Goal: Task Accomplishment & Management: Complete application form

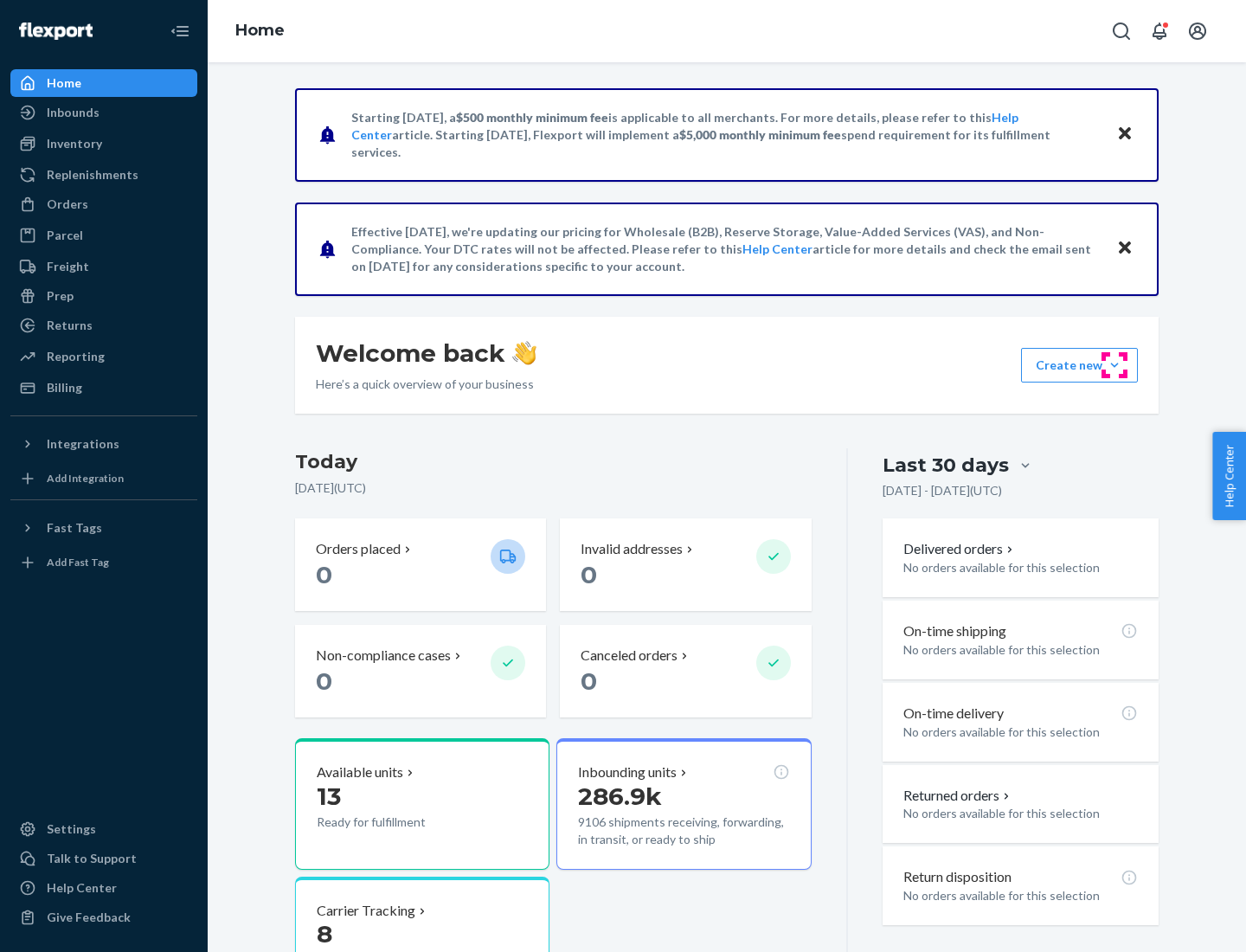
click at [1115, 365] on button "Create new Create new inbound Create new order Create new product" at bounding box center [1080, 365] width 117 height 34
click at [103, 112] on div "Inbounds" at bounding box center [103, 112] width 184 height 24
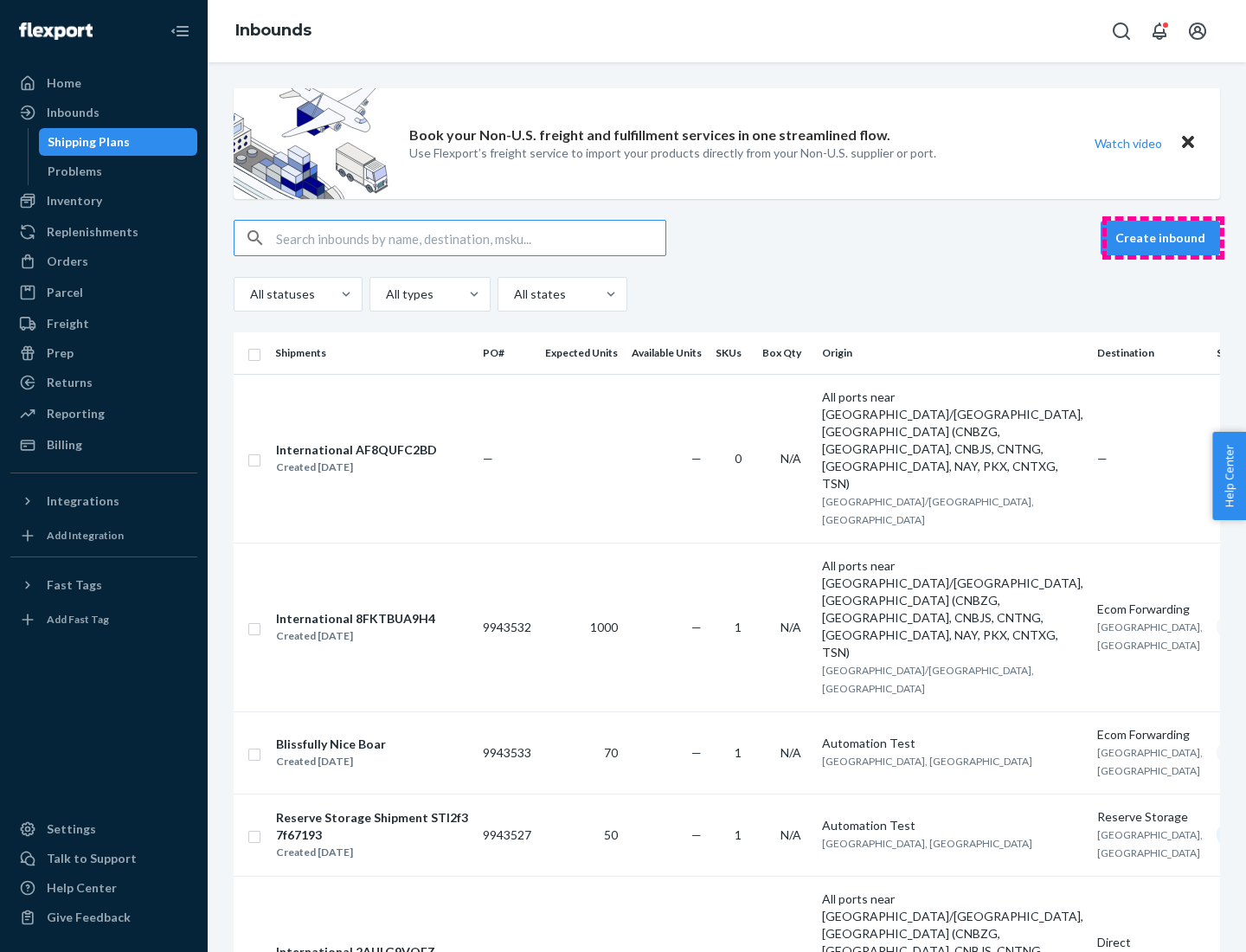
click at [1163, 238] on button "Create inbound" at bounding box center [1161, 238] width 120 height 34
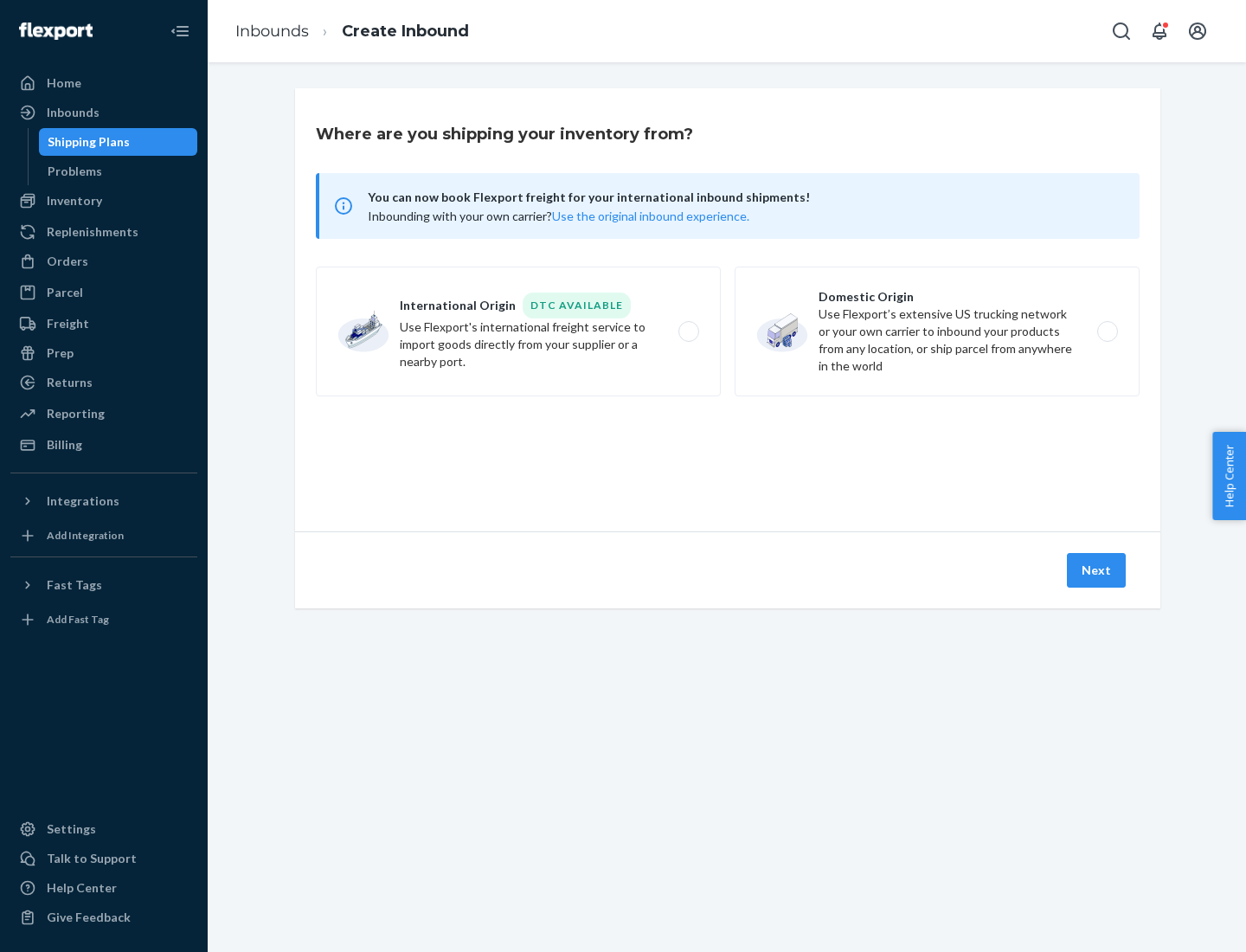
click at [937, 331] on label "Domestic Origin Use Flexport’s extensive US trucking network or your own carrie…" at bounding box center [937, 331] width 405 height 130
click at [1107, 331] on input "Domestic Origin Use Flexport’s extensive US trucking network or your own carrie…" at bounding box center [1112, 332] width 12 height 12
radio input "true"
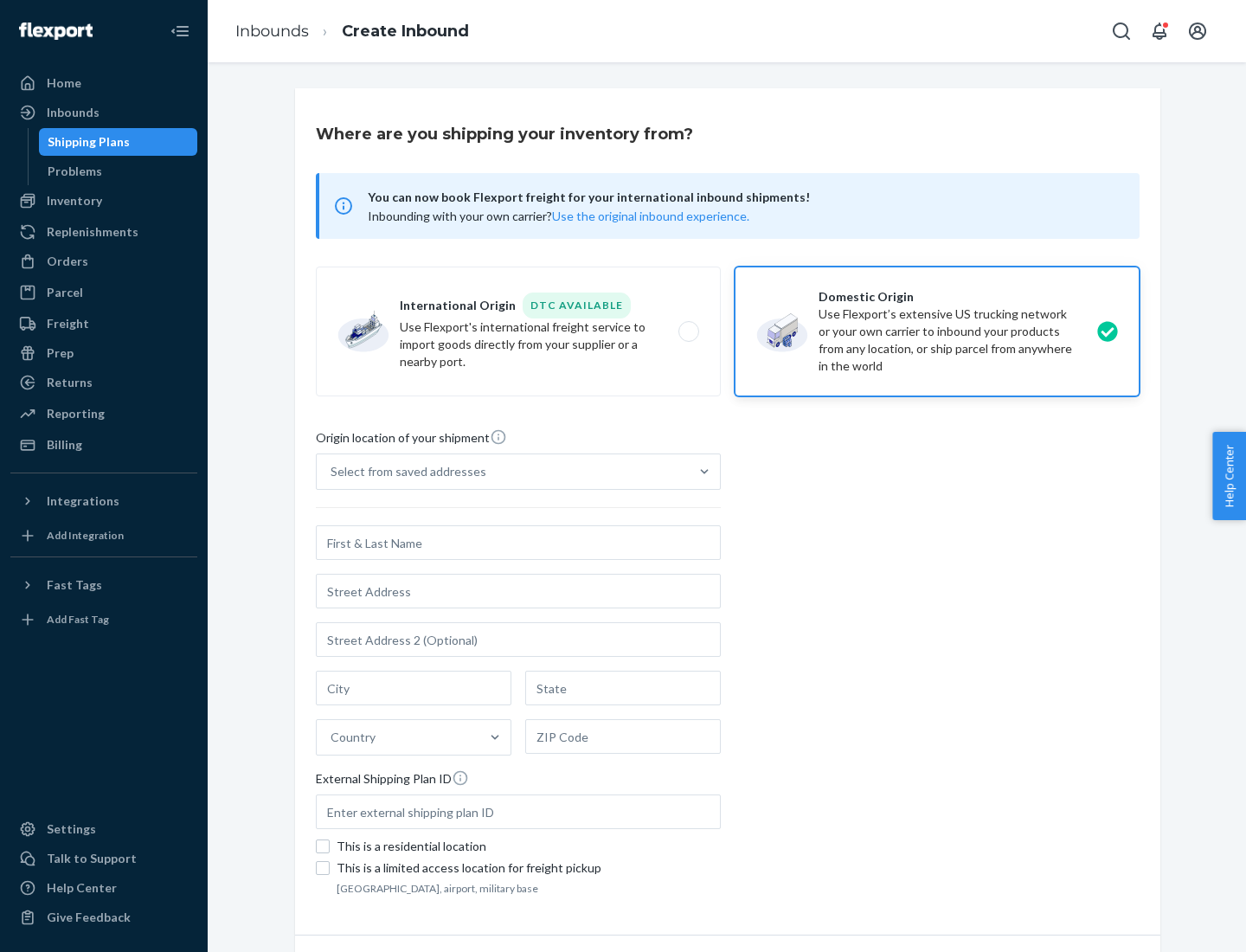
click at [404, 472] on div "Select from saved addresses" at bounding box center [408, 472] width 156 height 17
click at [332, 472] on input "Select from saved addresses" at bounding box center [331, 472] width 2 height 17
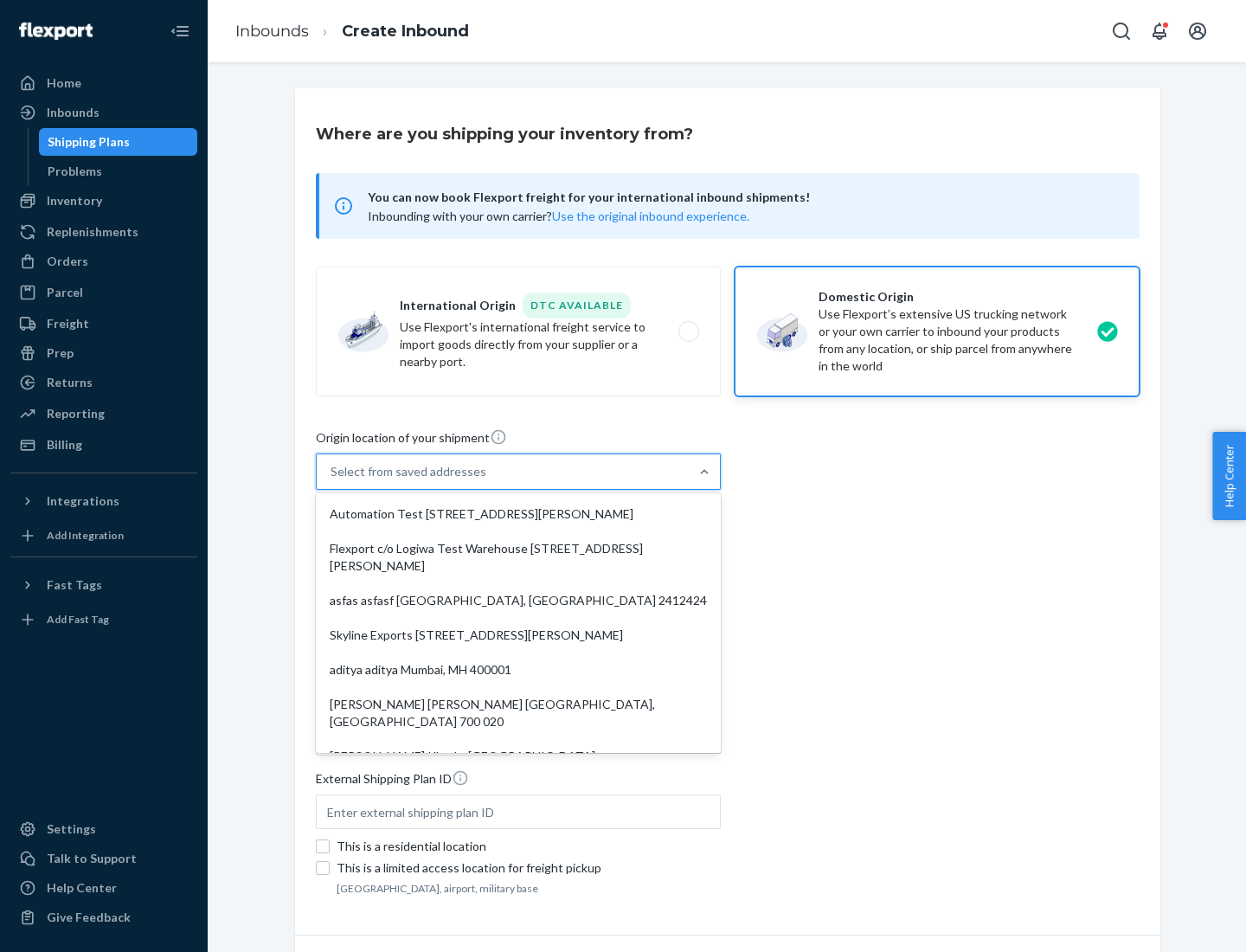
scroll to position [7, 0]
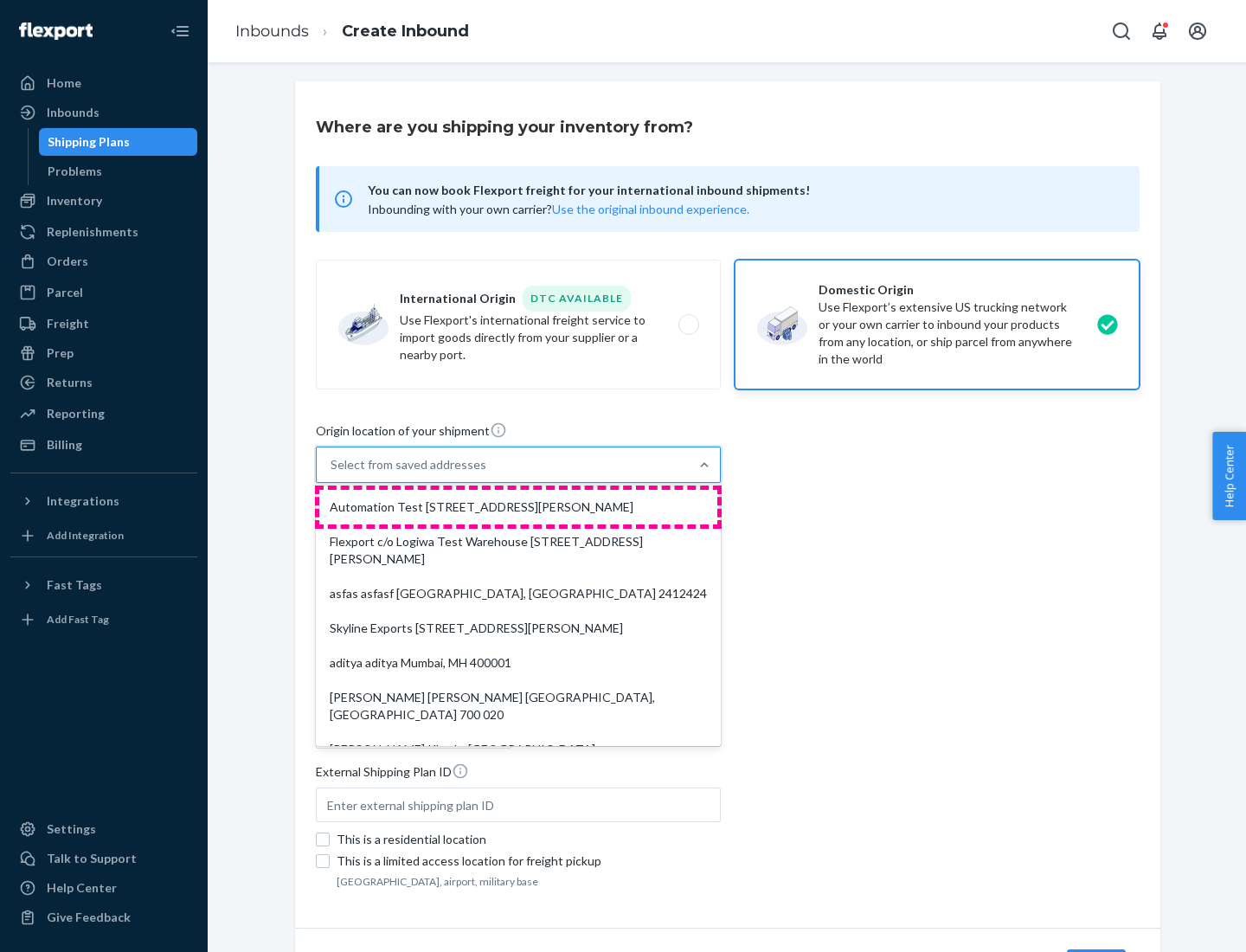
click at [518, 507] on div "Automation Test [STREET_ADDRESS][PERSON_NAME]" at bounding box center [518, 507] width 398 height 34
click at [332, 473] on input "option Automation Test [STREET_ADDRESS][PERSON_NAME]. 9 results available. Use …" at bounding box center [331, 464] width 2 height 17
type input "Automation Test"
type input "9th Floor"
type input "[GEOGRAPHIC_DATA]"
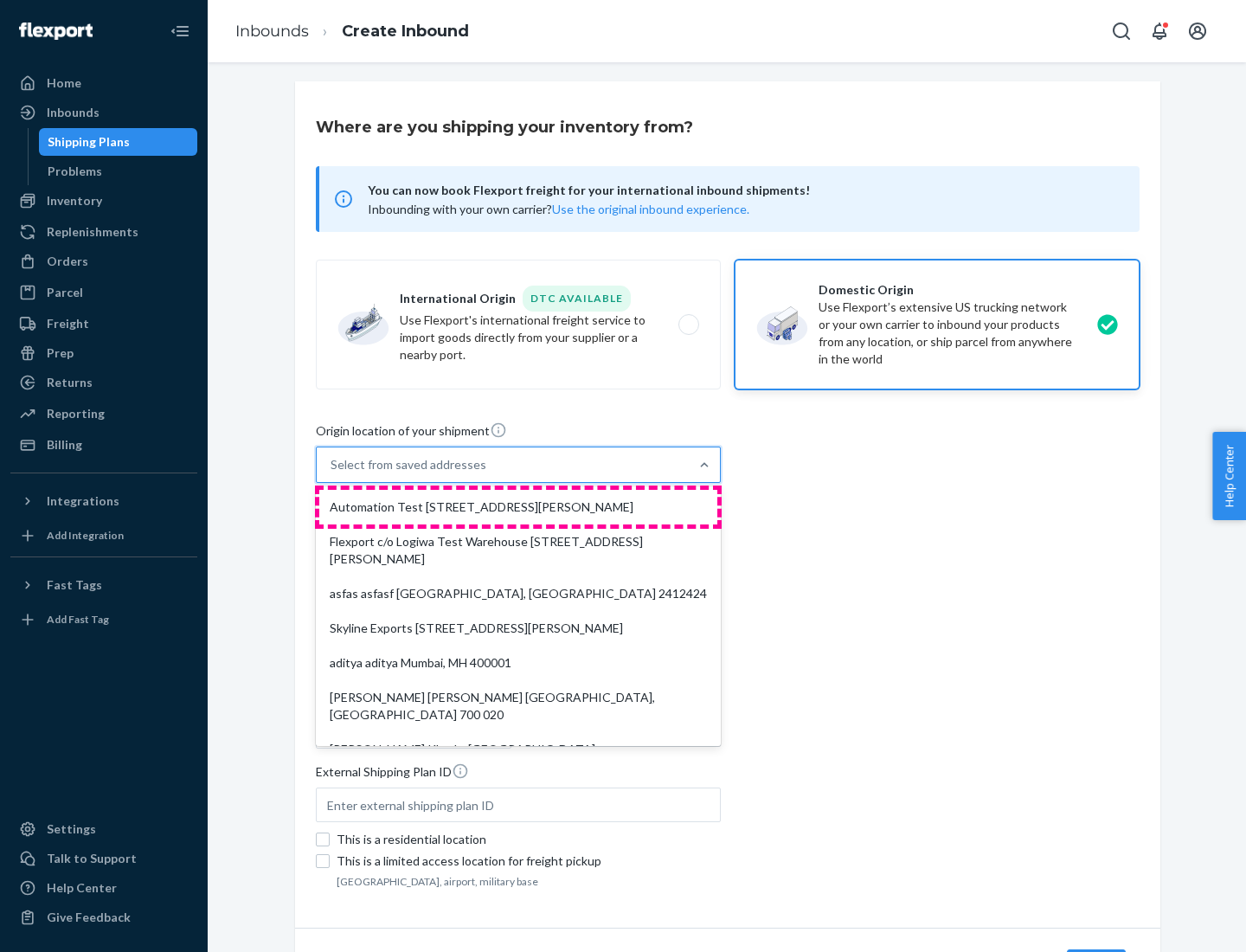
type input "CA"
type input "94104"
type input "[STREET_ADDRESS][PERSON_NAME]"
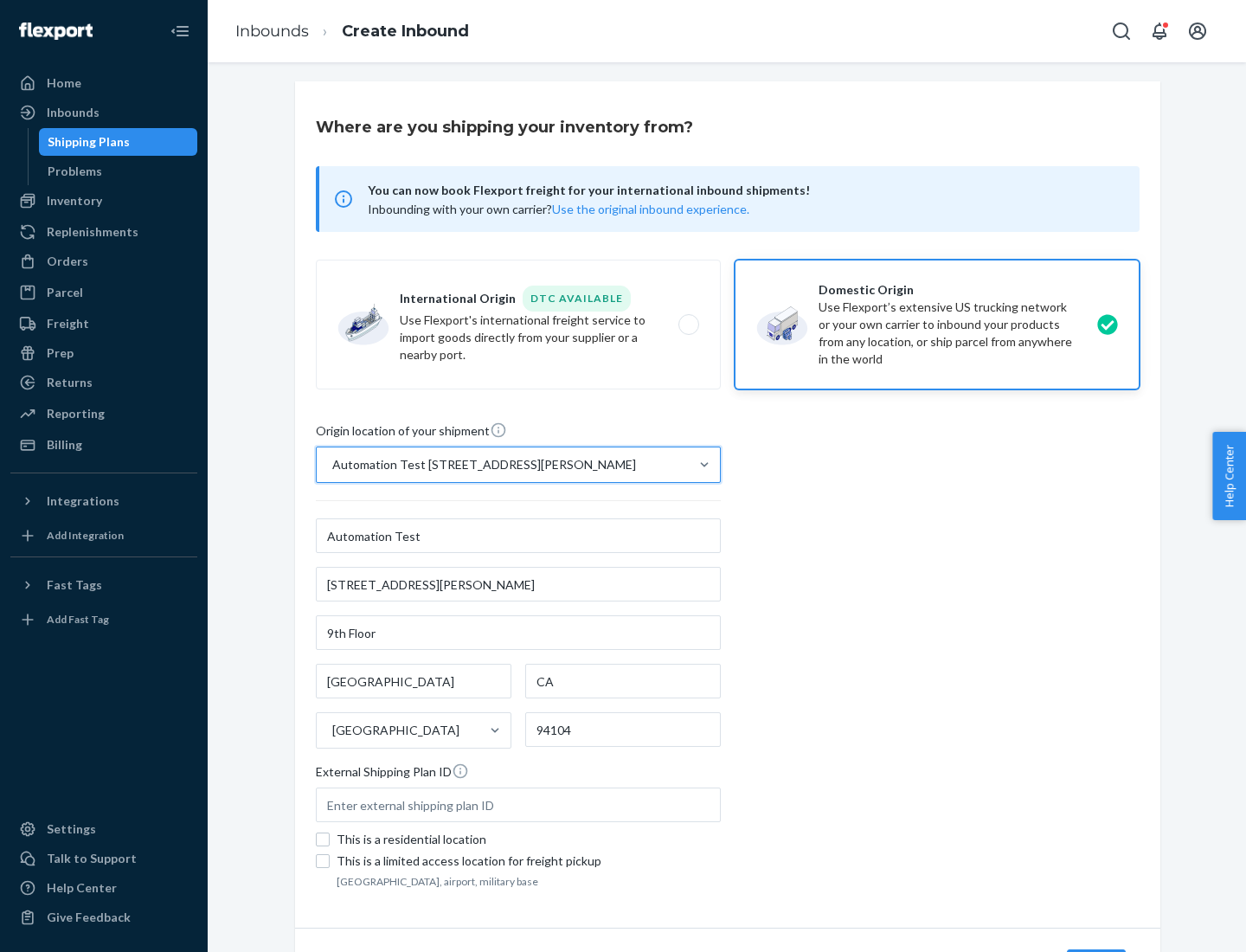
scroll to position [102, 0]
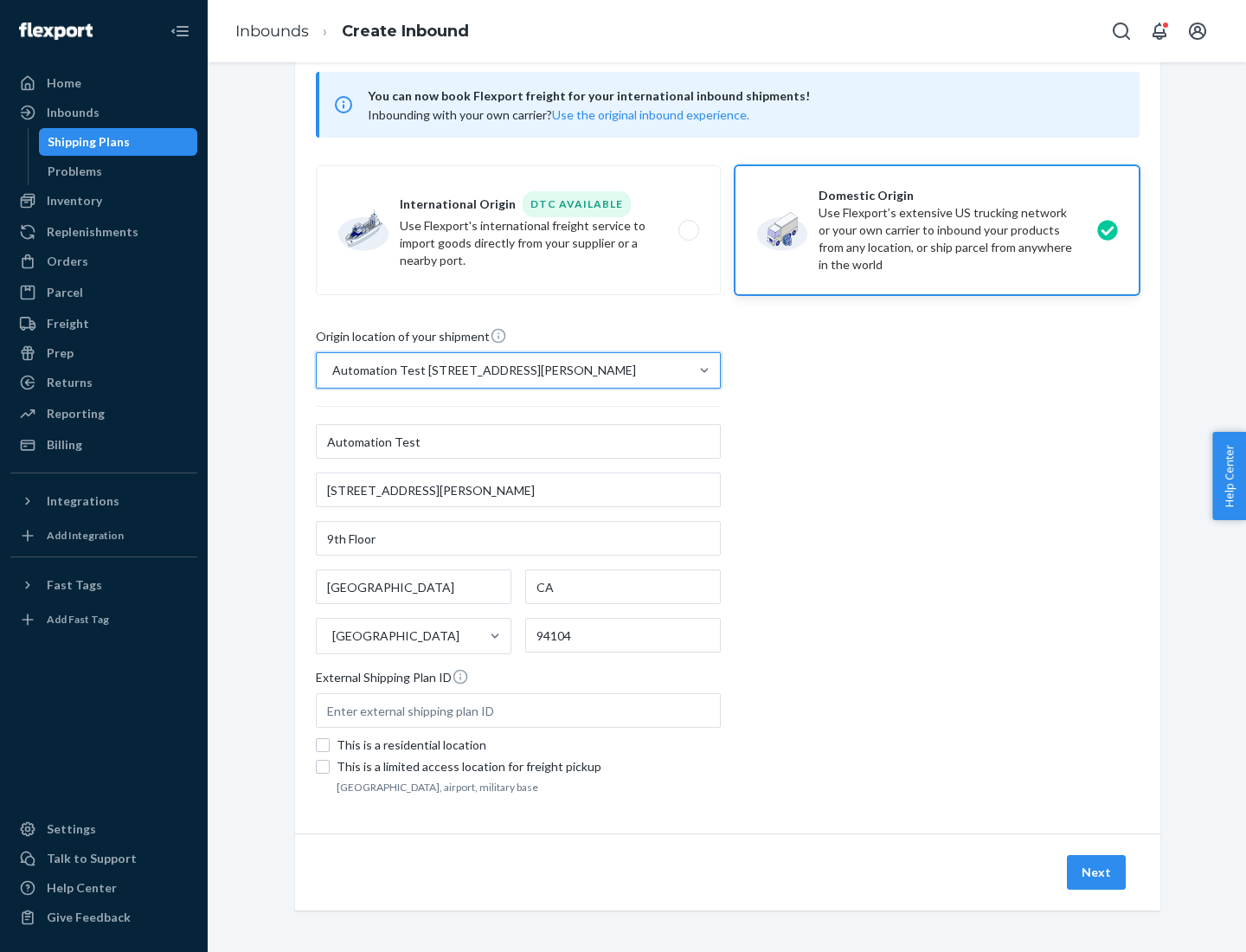
click at [1098, 873] on button "Next" at bounding box center [1096, 872] width 58 height 34
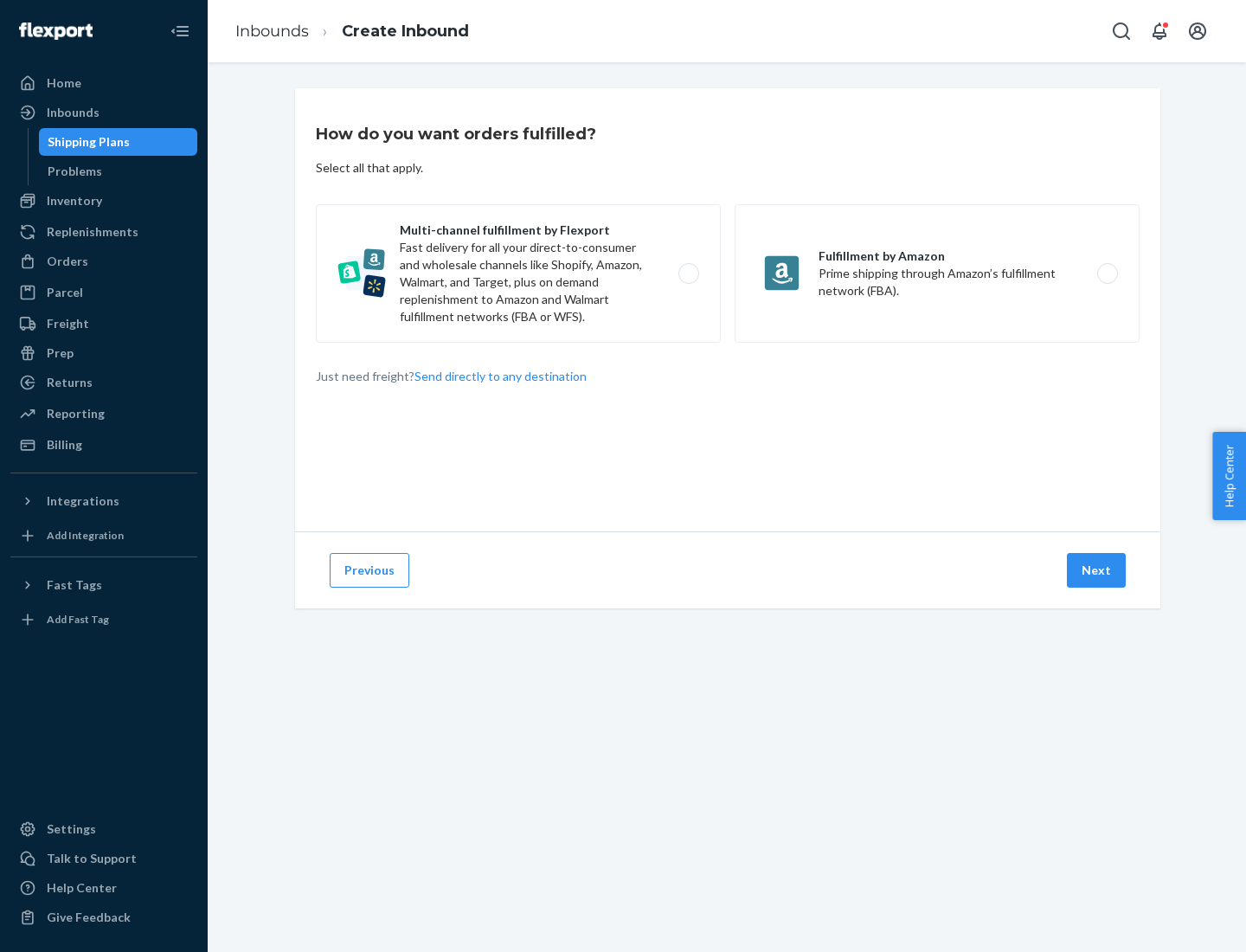
click at [518, 274] on label "Multi-channel fulfillment by Flexport Fast delivery for all your direct-to-cons…" at bounding box center [518, 274] width 405 height 139
click at [688, 274] on input "Multi-channel fulfillment by Flexport Fast delivery for all your direct-to-cons…" at bounding box center [694, 274] width 12 height 12
radio input "true"
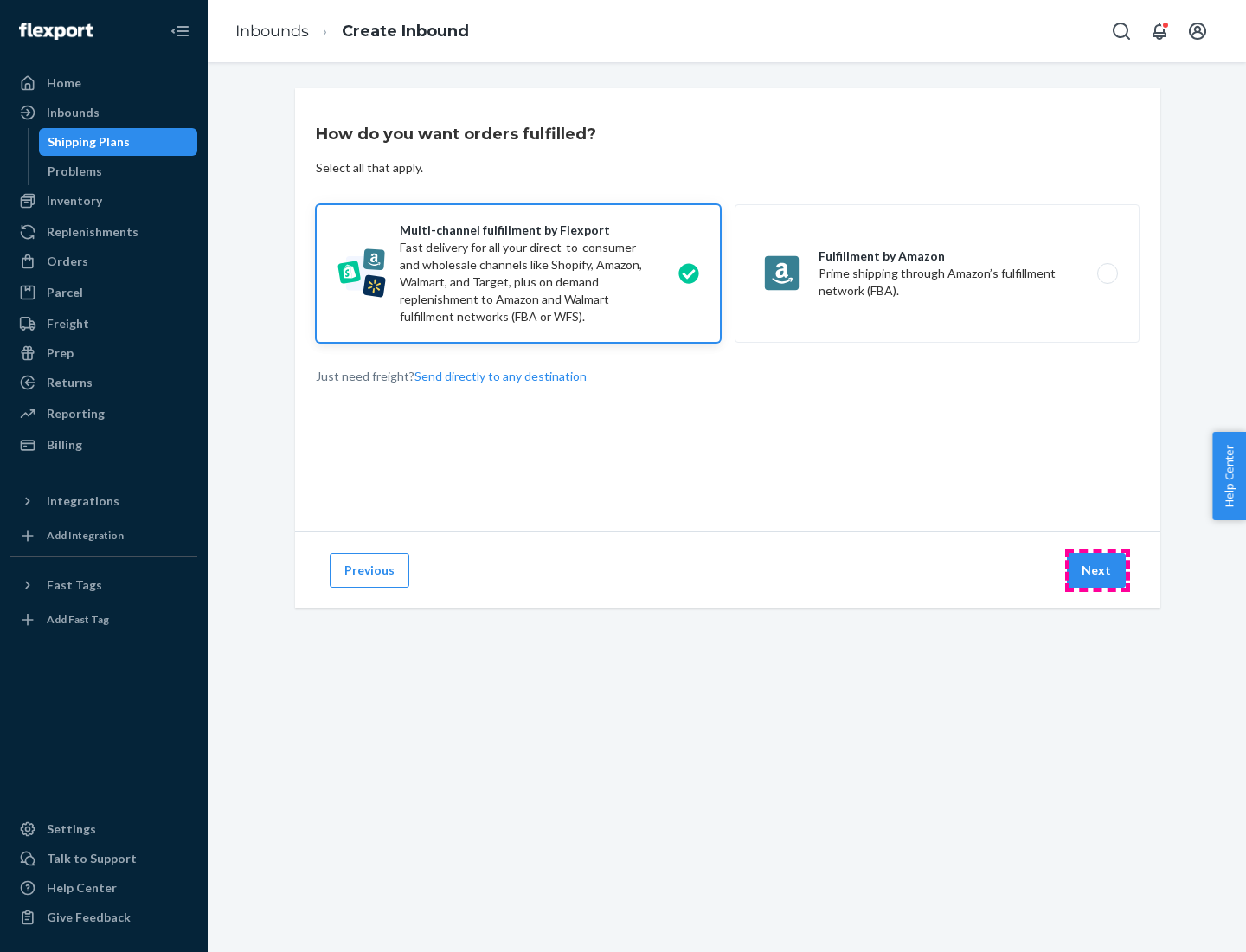
click at [1098, 570] on button "Next" at bounding box center [1096, 570] width 58 height 34
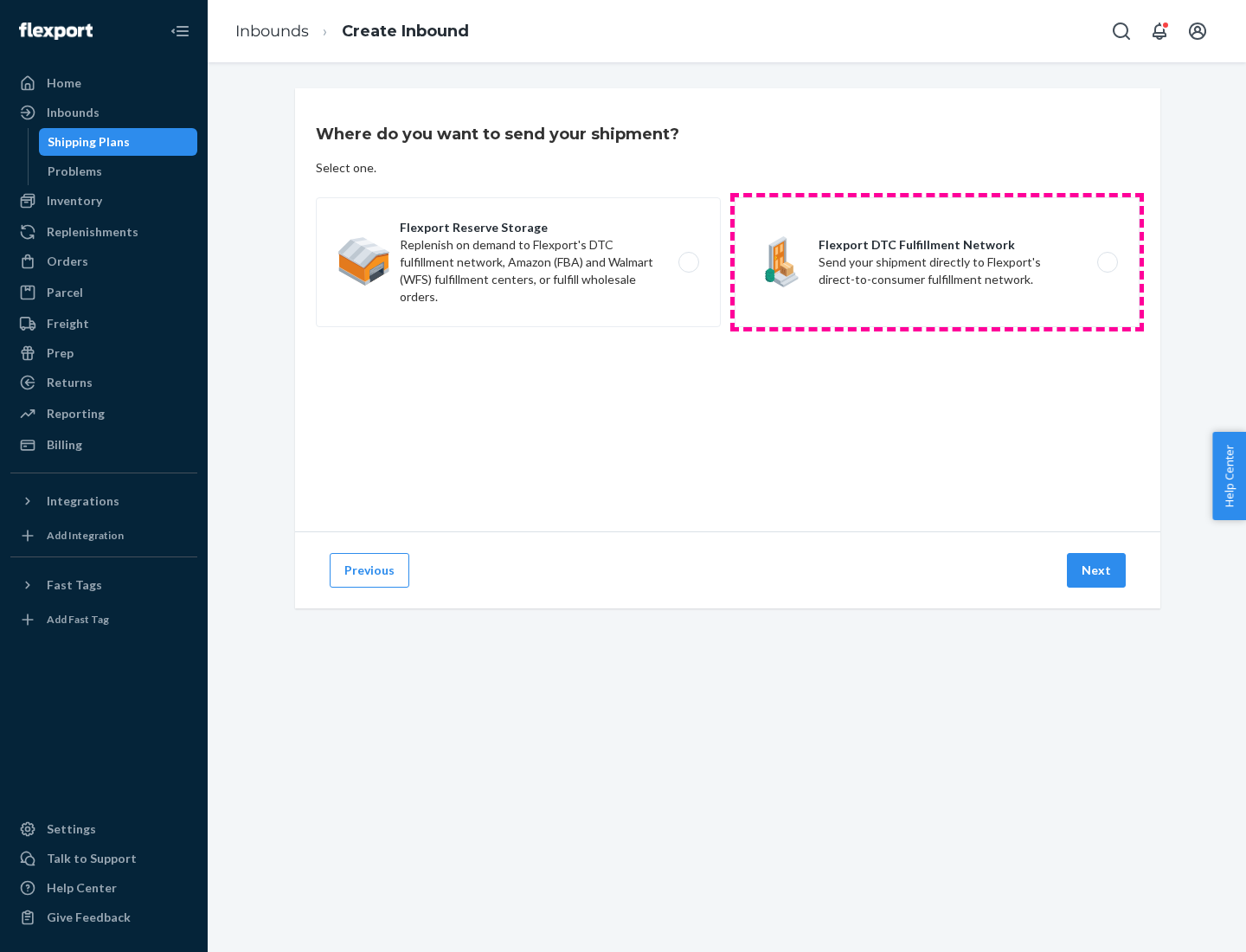
click at [937, 262] on label "Flexport DTC Fulfillment Network Send your shipment directly to Flexport's dire…" at bounding box center [937, 262] width 405 height 130
click at [1107, 262] on input "Flexport DTC Fulfillment Network Send your shipment directly to Flexport's dire…" at bounding box center [1112, 263] width 12 height 12
radio input "true"
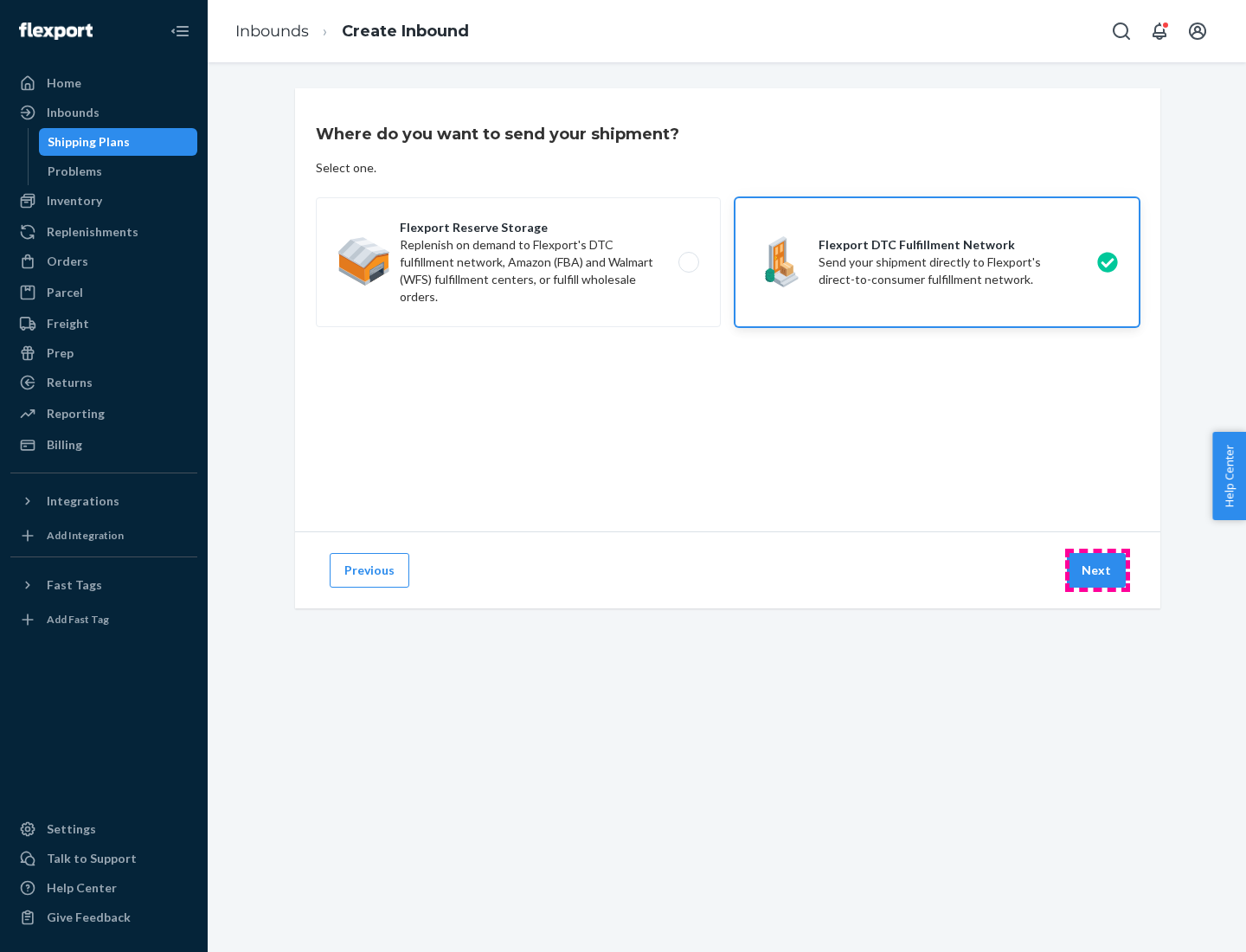
click at [1098, 570] on button "Next" at bounding box center [1096, 570] width 58 height 34
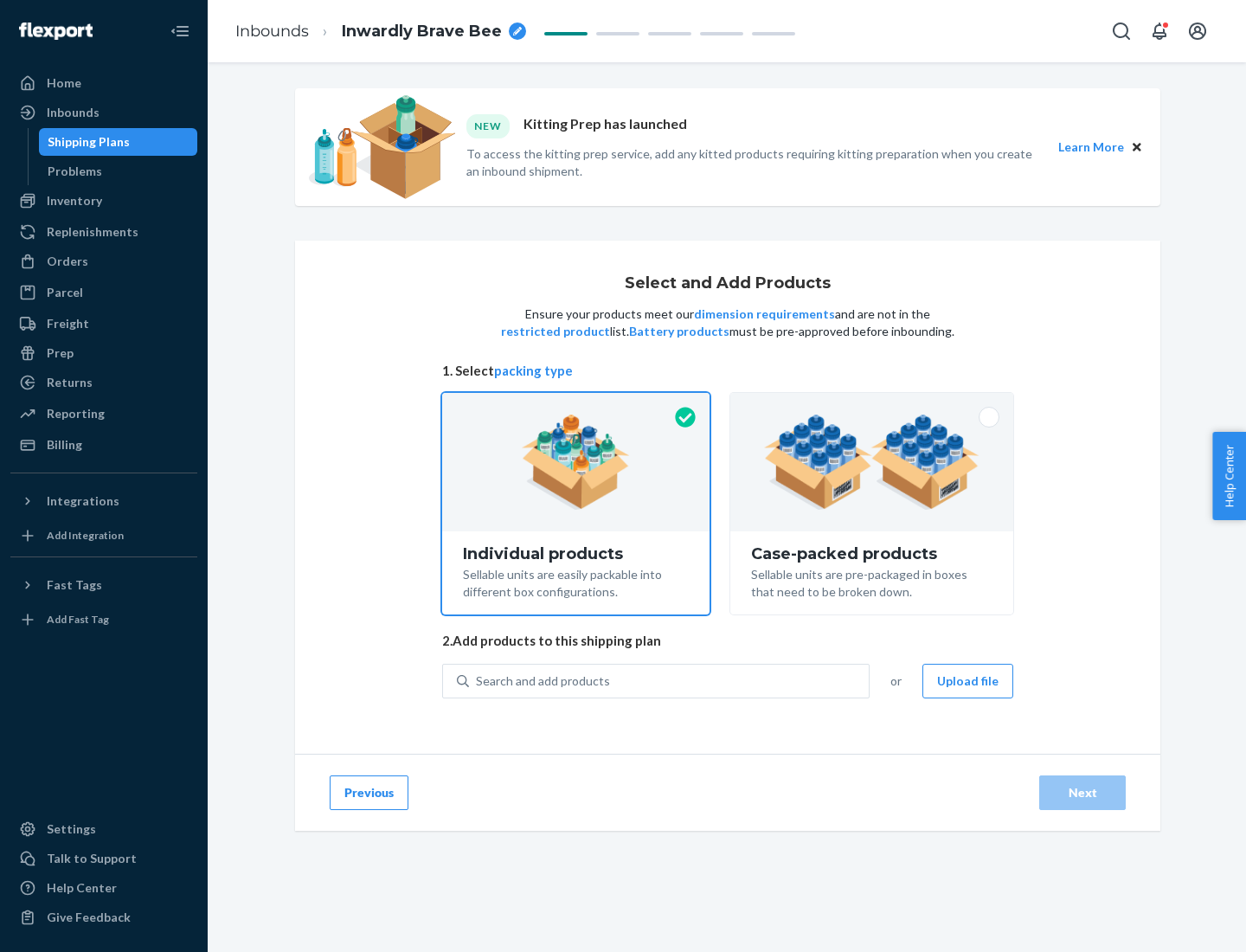
click at [873, 463] on img at bounding box center [872, 463] width 216 height 95
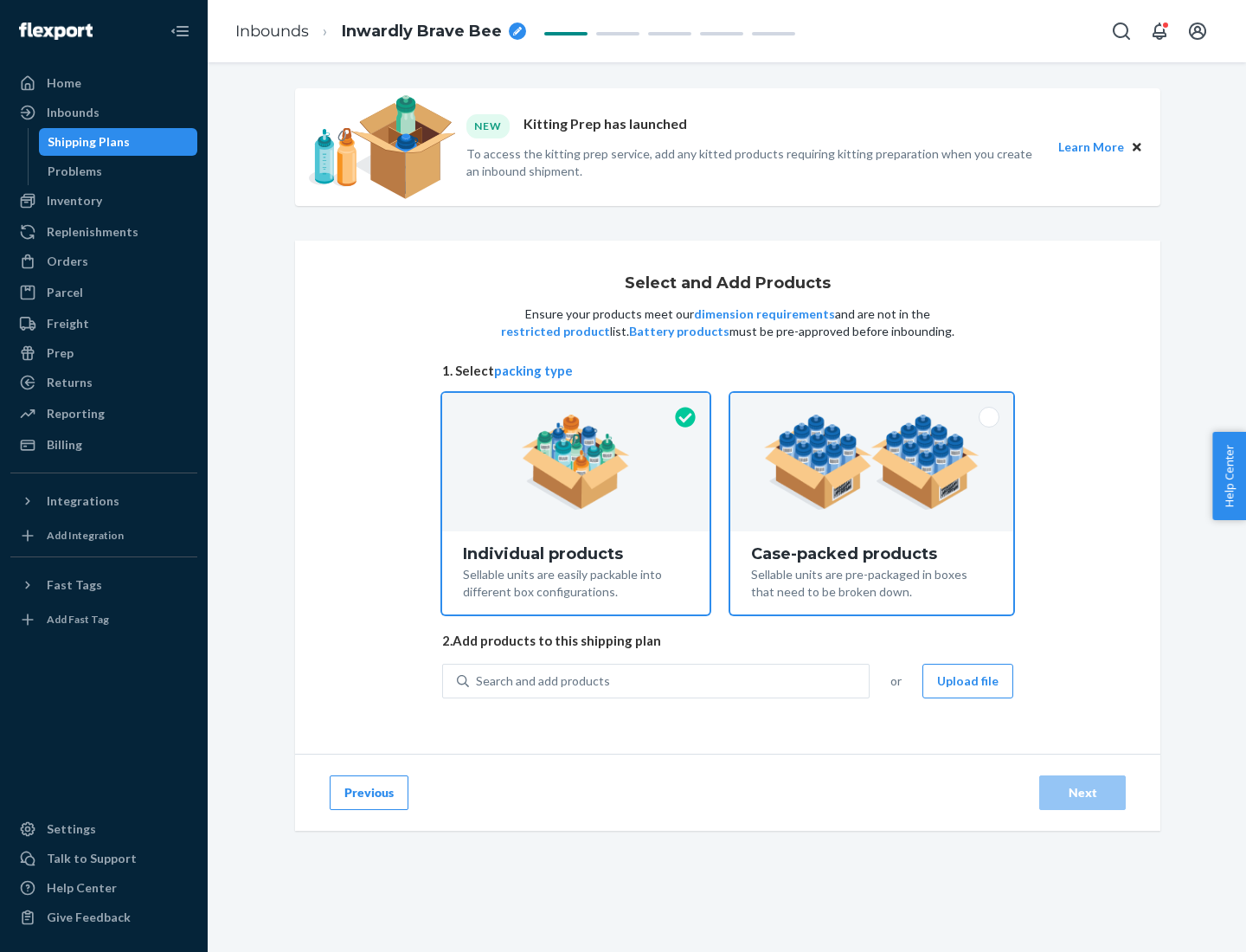
click at [873, 404] on input "Case-packed products Sellable units are pre-packaged in boxes that need to be b…" at bounding box center [872, 399] width 12 height 12
radio input "true"
radio input "false"
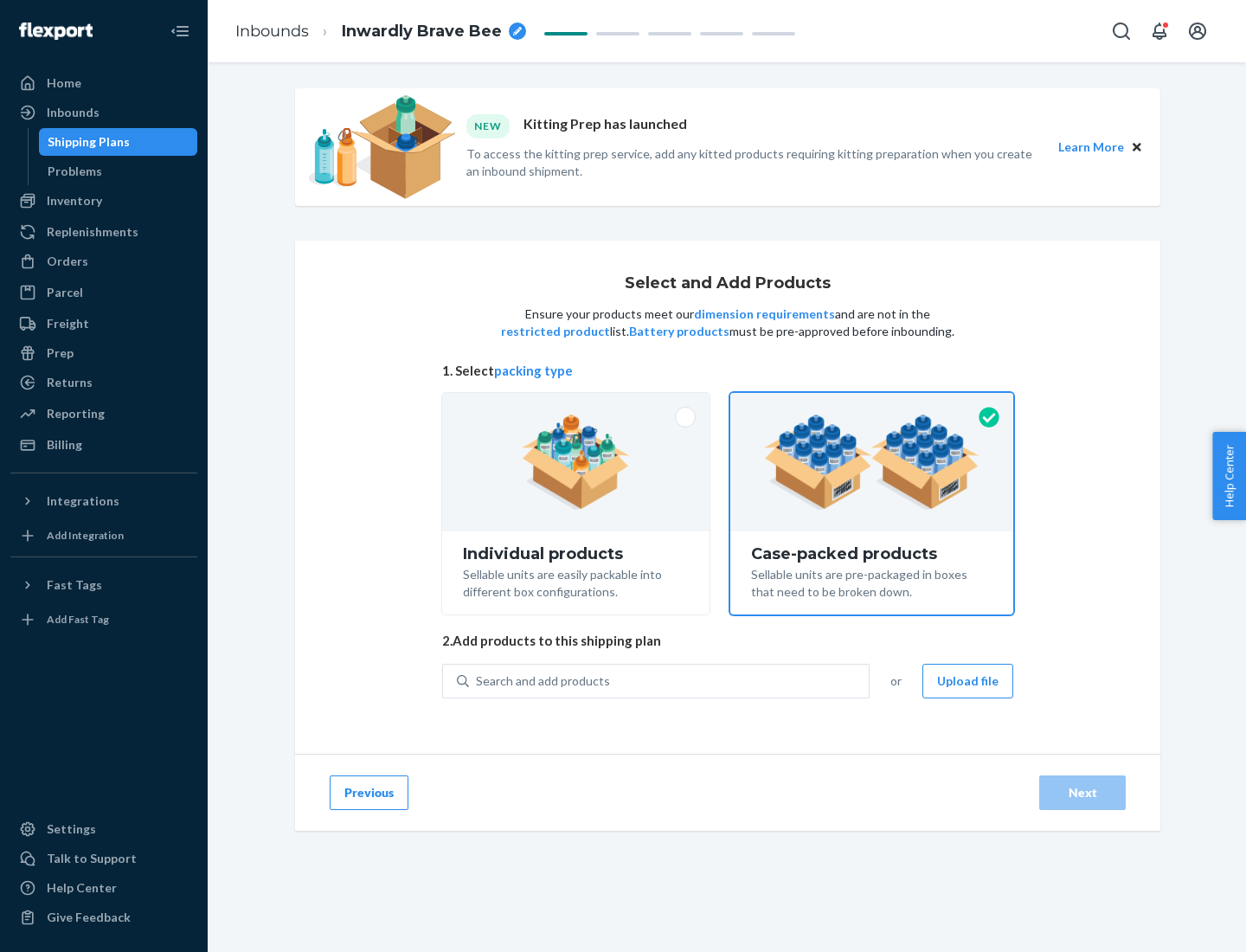
click at [670, 680] on div "Search and add products" at bounding box center [668, 681] width 399 height 31
click at [478, 680] on input "Search and add products" at bounding box center [477, 680] width 2 height 17
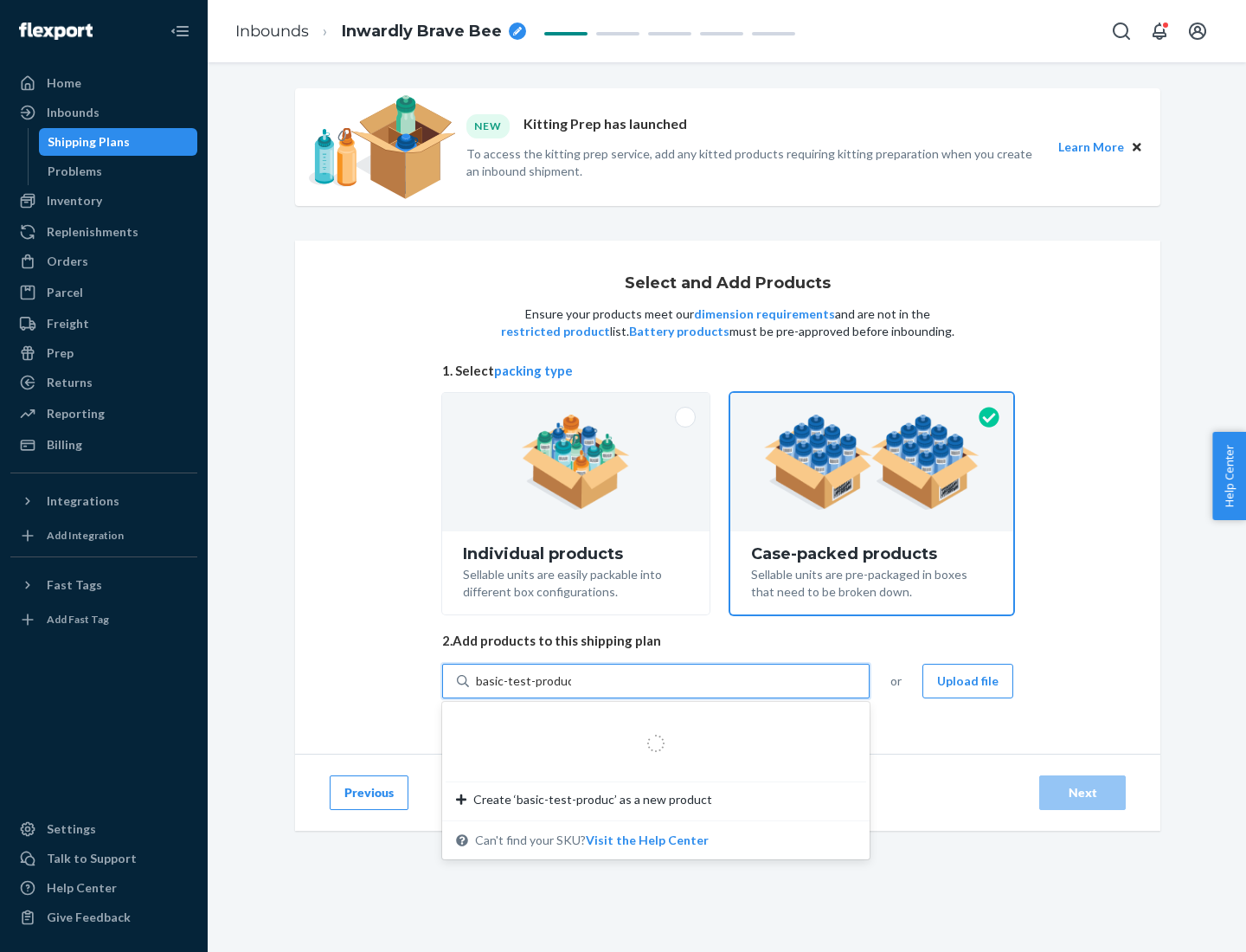
type input "basic-test-product-1"
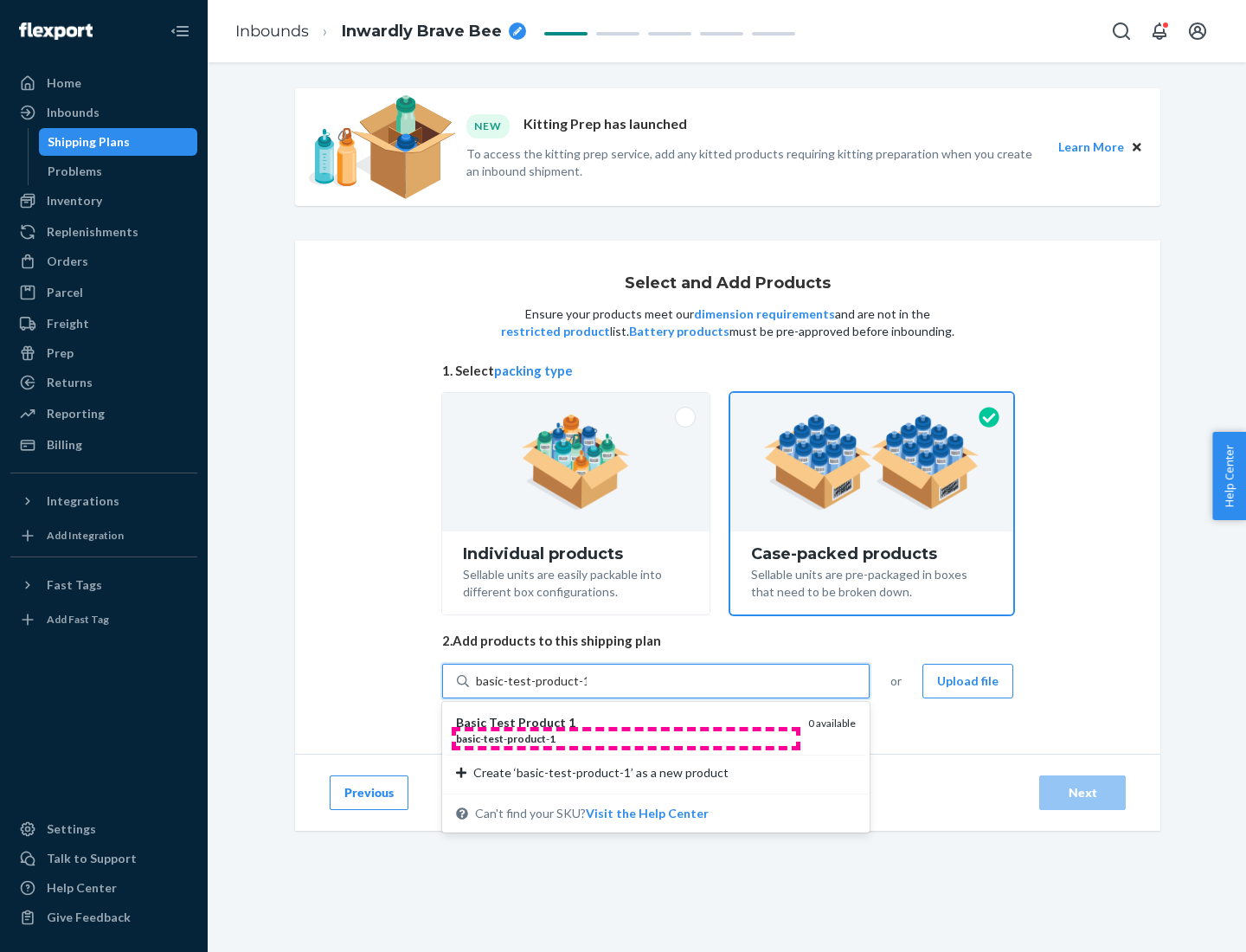
click at [625, 739] on div "basic - test - product - 1" at bounding box center [625, 739] width 338 height 14
click at [587, 690] on input "basic-test-product-1" at bounding box center [531, 680] width 111 height 17
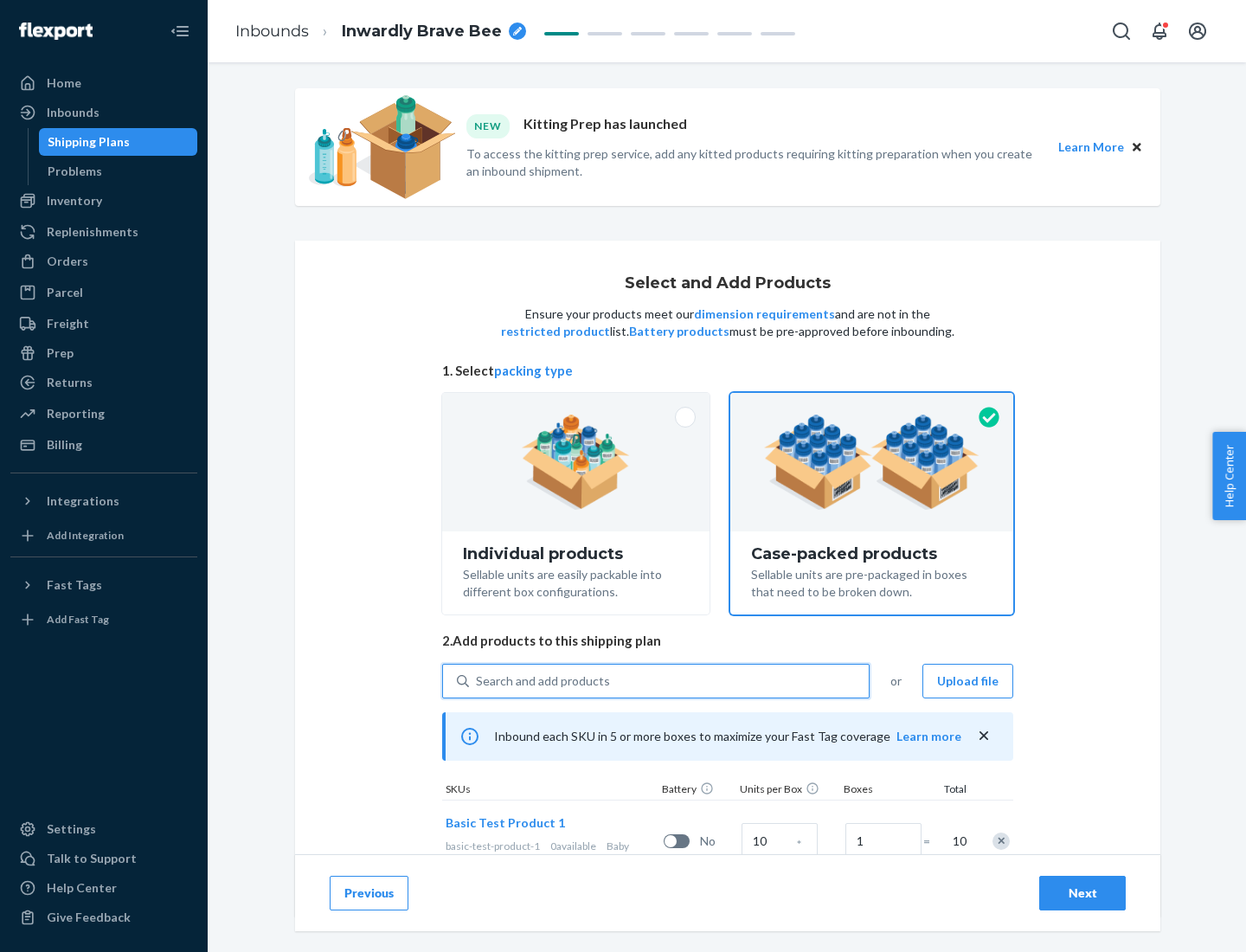
scroll to position [62, 0]
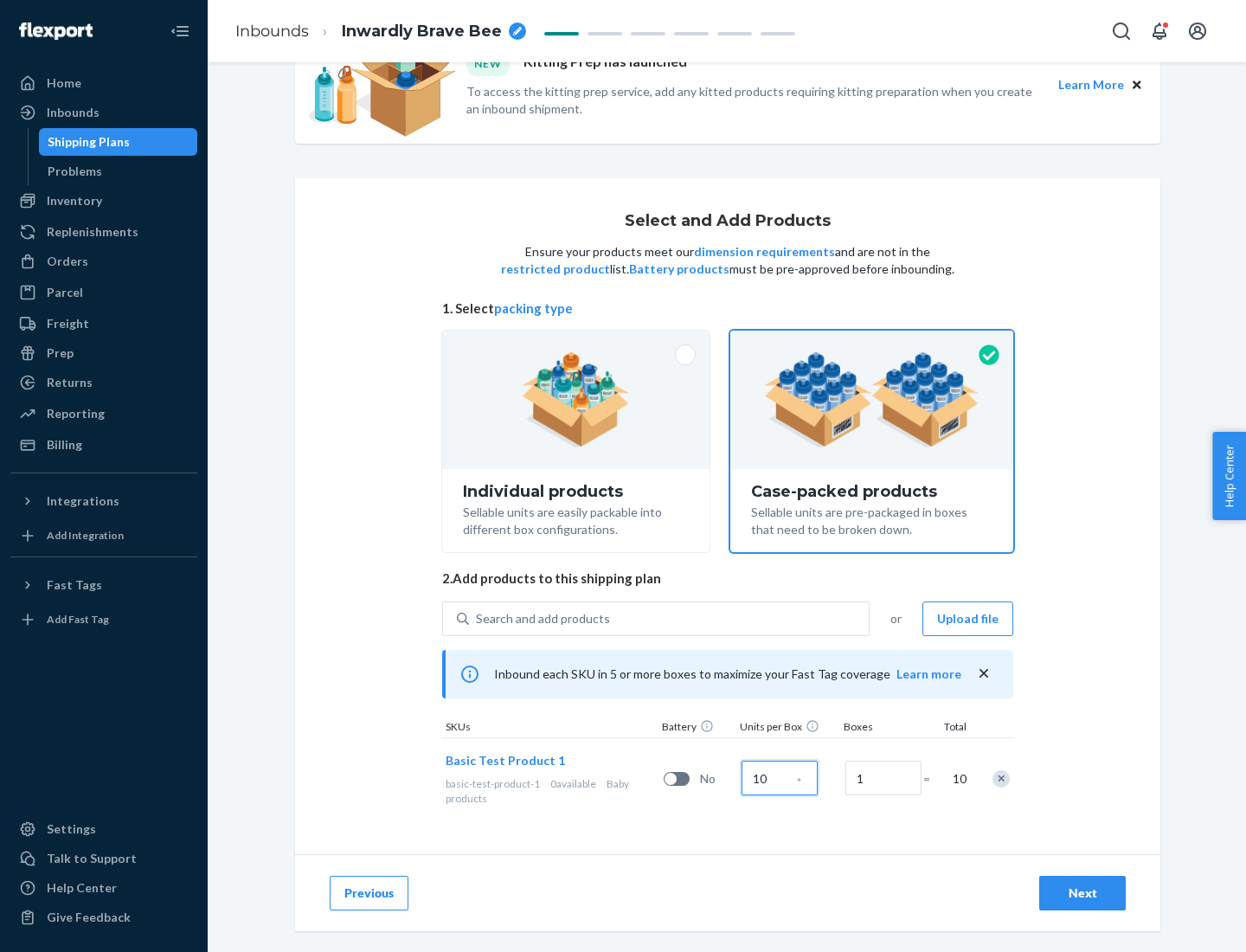
type input "10"
type input "7"
click at [1082, 894] on div "Next" at bounding box center [1082, 893] width 57 height 17
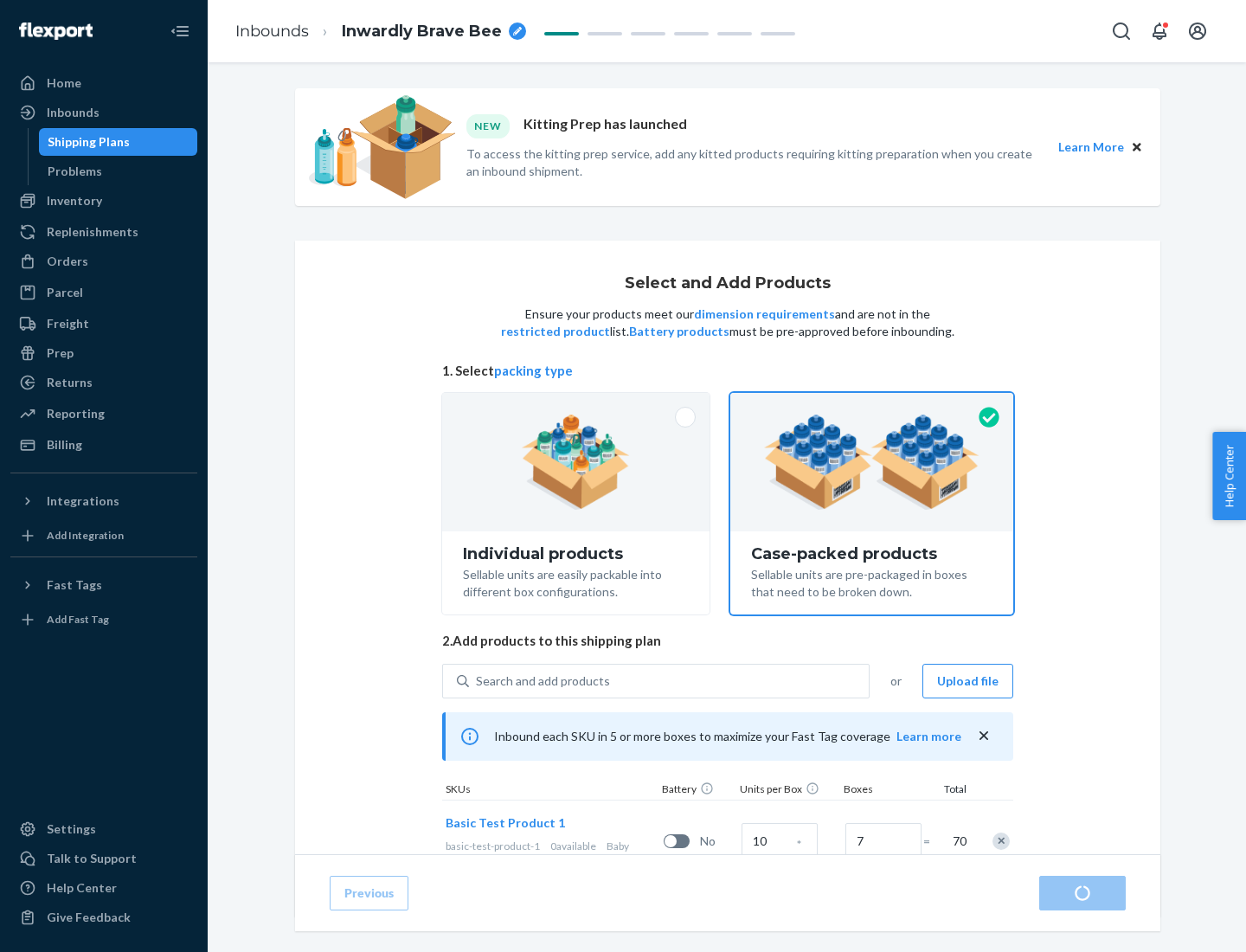
radio input "true"
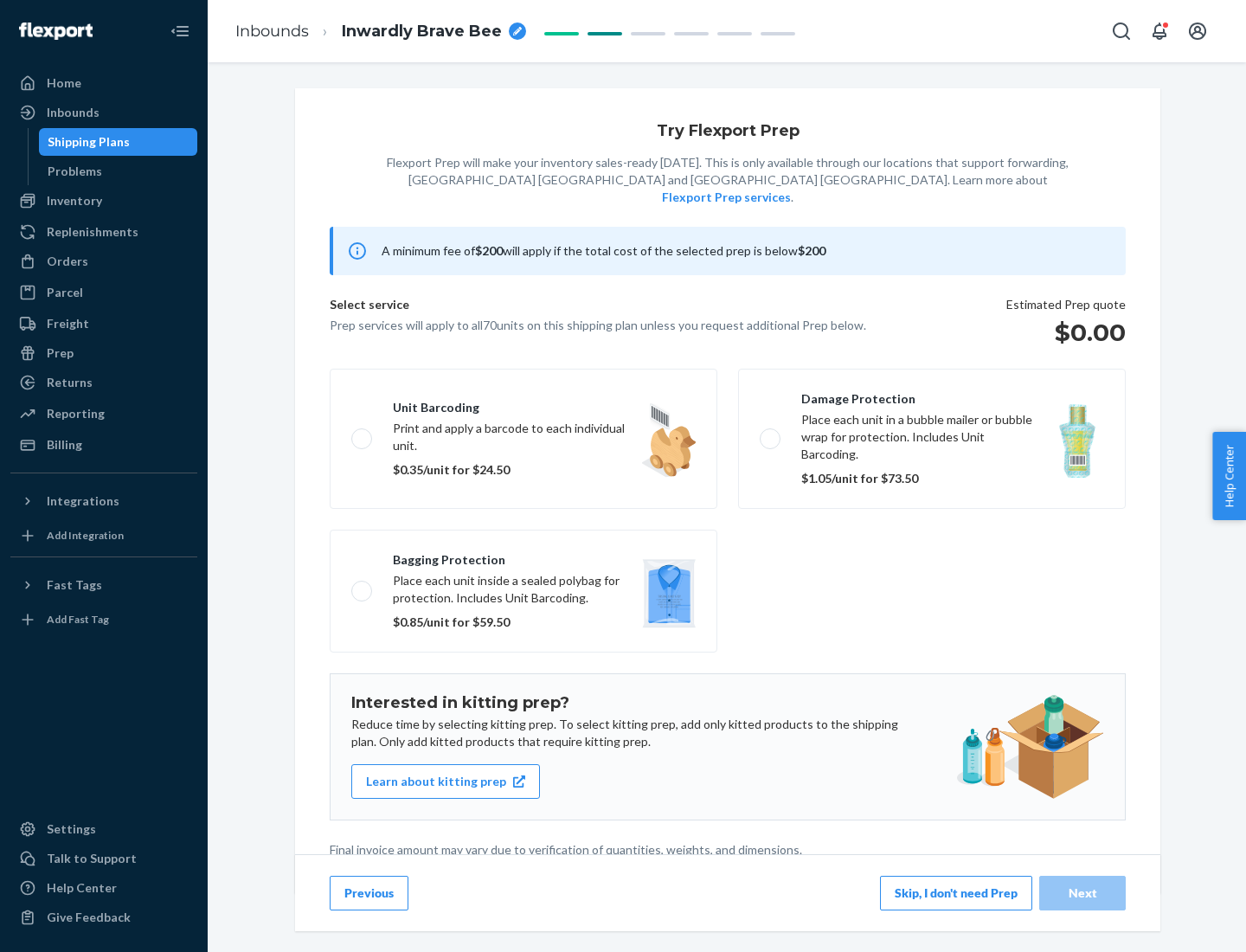
scroll to position [4, 0]
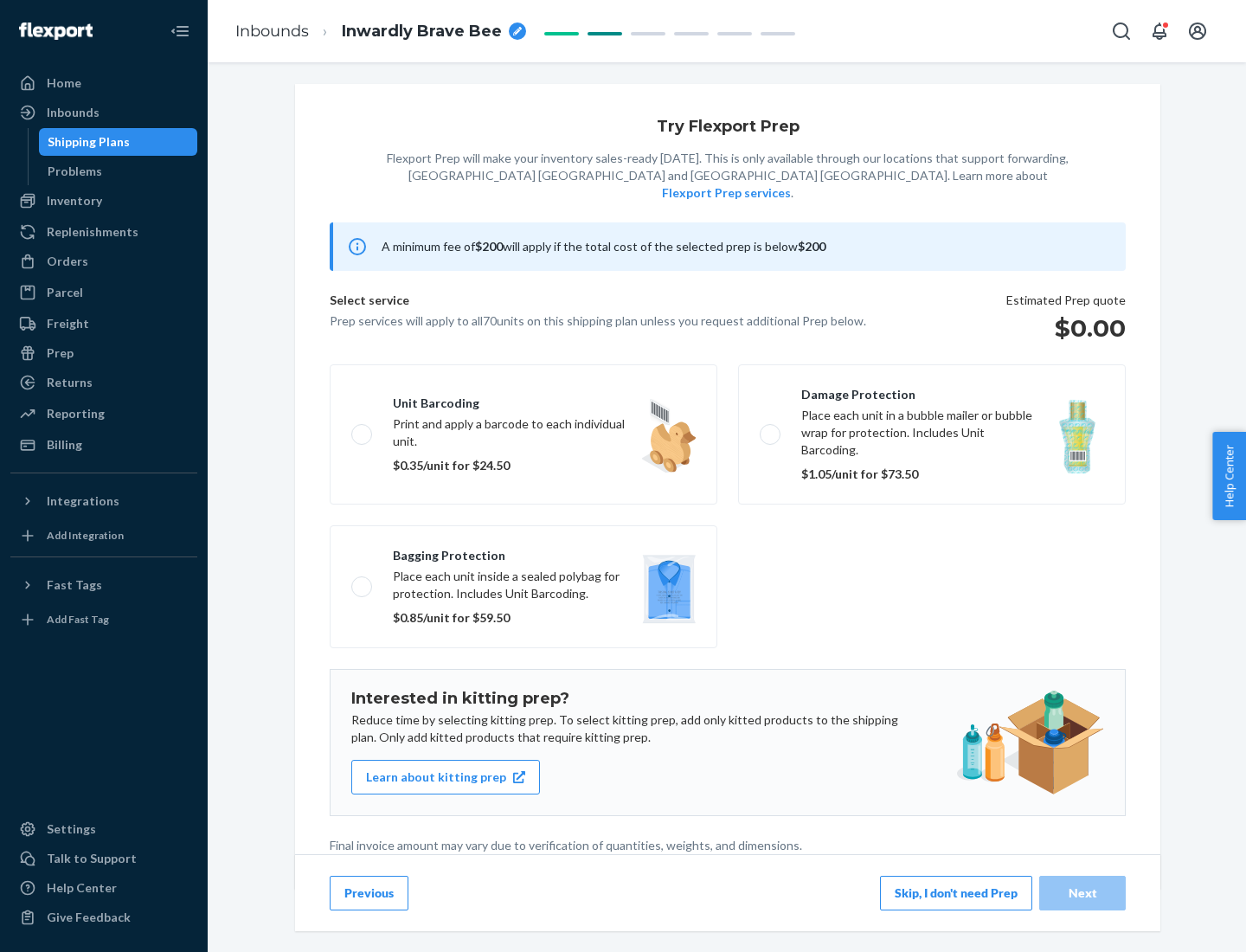
click at [524, 552] on label "Bagging protection Place each unit inside a sealed polybag for protection. Incl…" at bounding box center [523, 587] width 388 height 123
click at [363, 580] on input "Bagging protection Place each unit inside a sealed polybag for protection. Incl…" at bounding box center [357, 586] width 12 height 12
checkbox input "true"
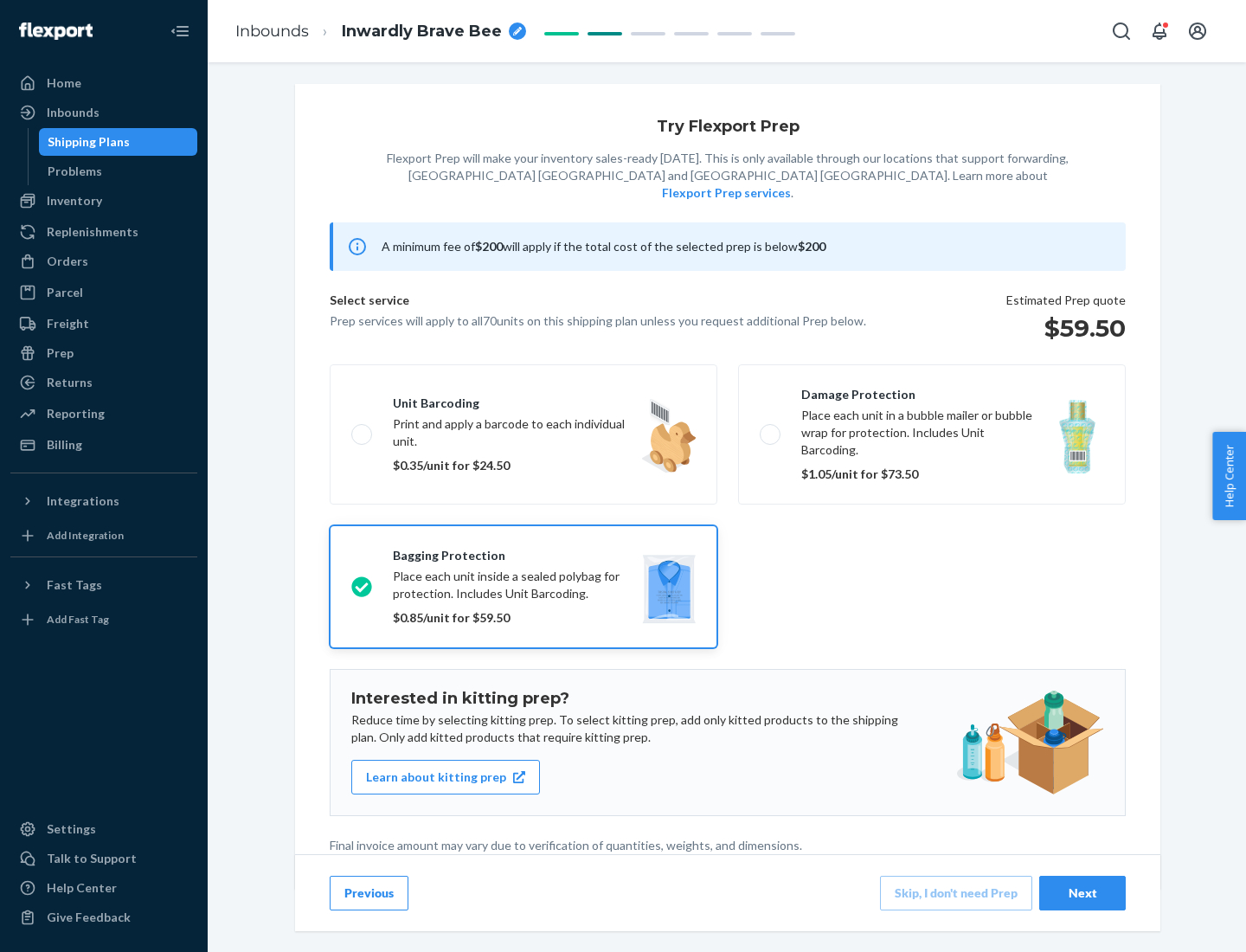
click at [1082, 893] on div "Next" at bounding box center [1082, 893] width 57 height 17
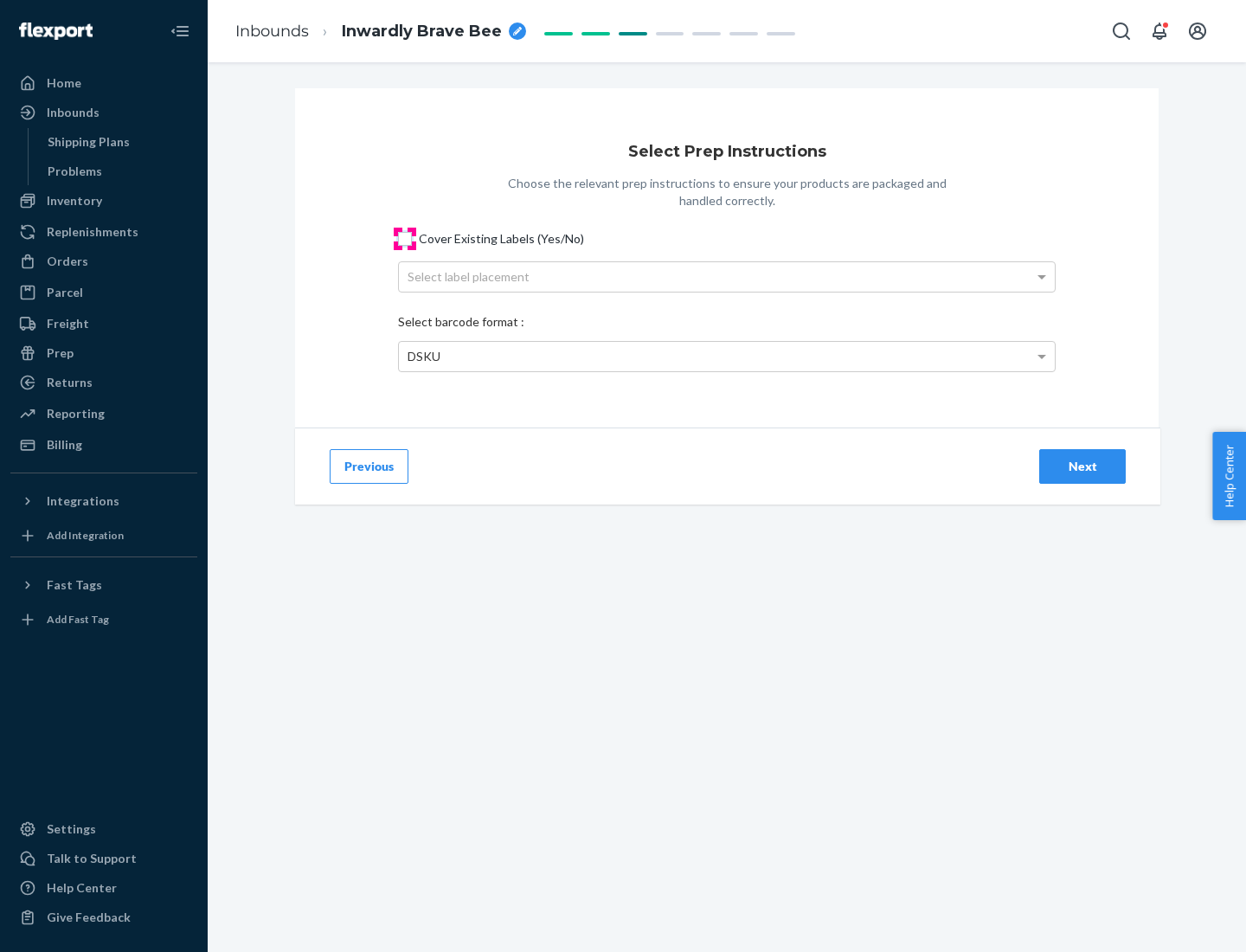
click at [405, 238] on input "Cover Existing Labels (Yes/No)" at bounding box center [404, 238] width 13 height 13
checkbox input "true"
click at [727, 276] on div "Select label placement" at bounding box center [726, 276] width 656 height 30
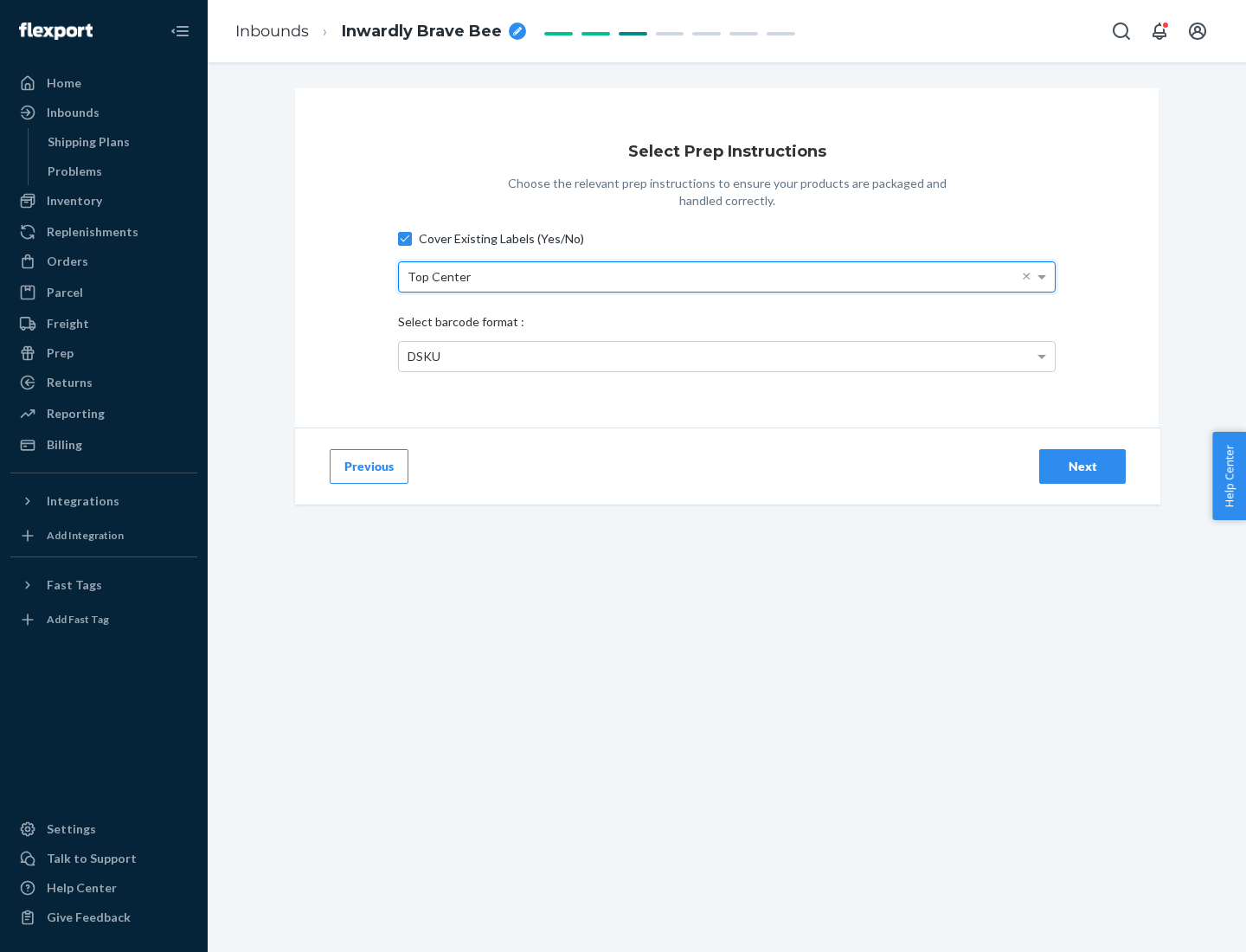
click at [727, 355] on div "DSKU" at bounding box center [726, 356] width 656 height 30
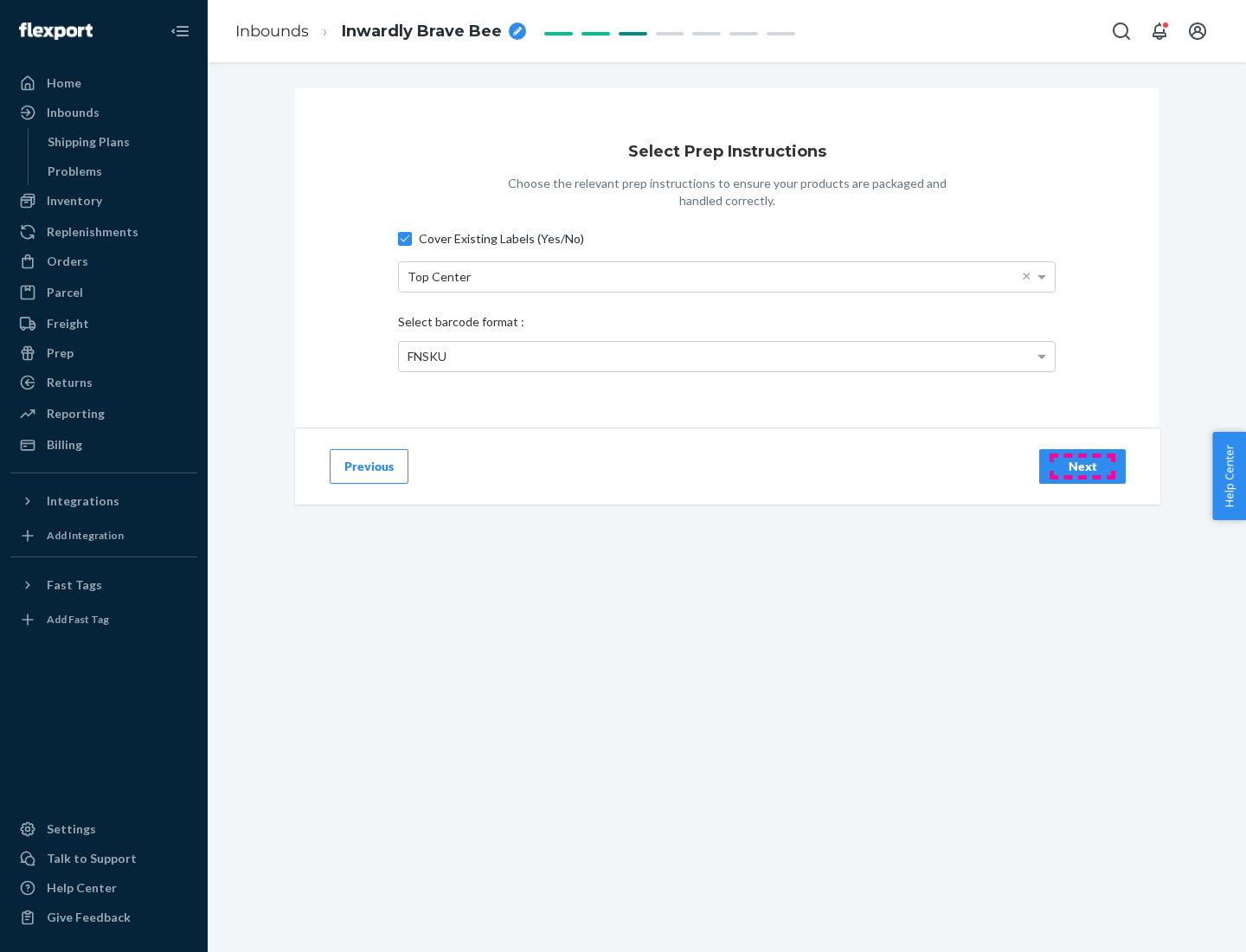
click at [1082, 466] on div "Next" at bounding box center [1082, 466] width 57 height 17
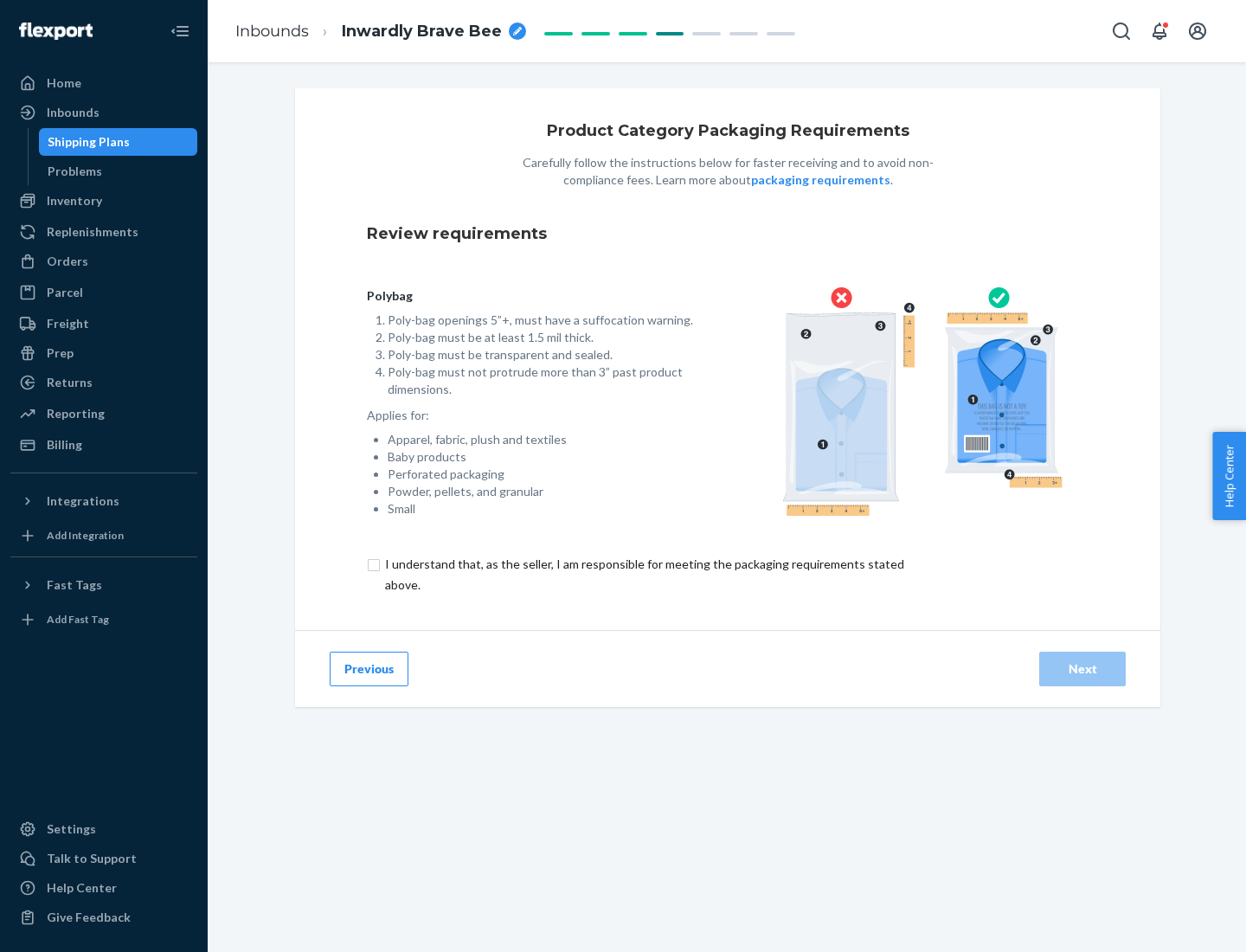
click at [643, 574] on input "checkbox" at bounding box center [655, 575] width 576 height 41
checkbox input "true"
click at [1082, 669] on div "Next" at bounding box center [1082, 669] width 57 height 17
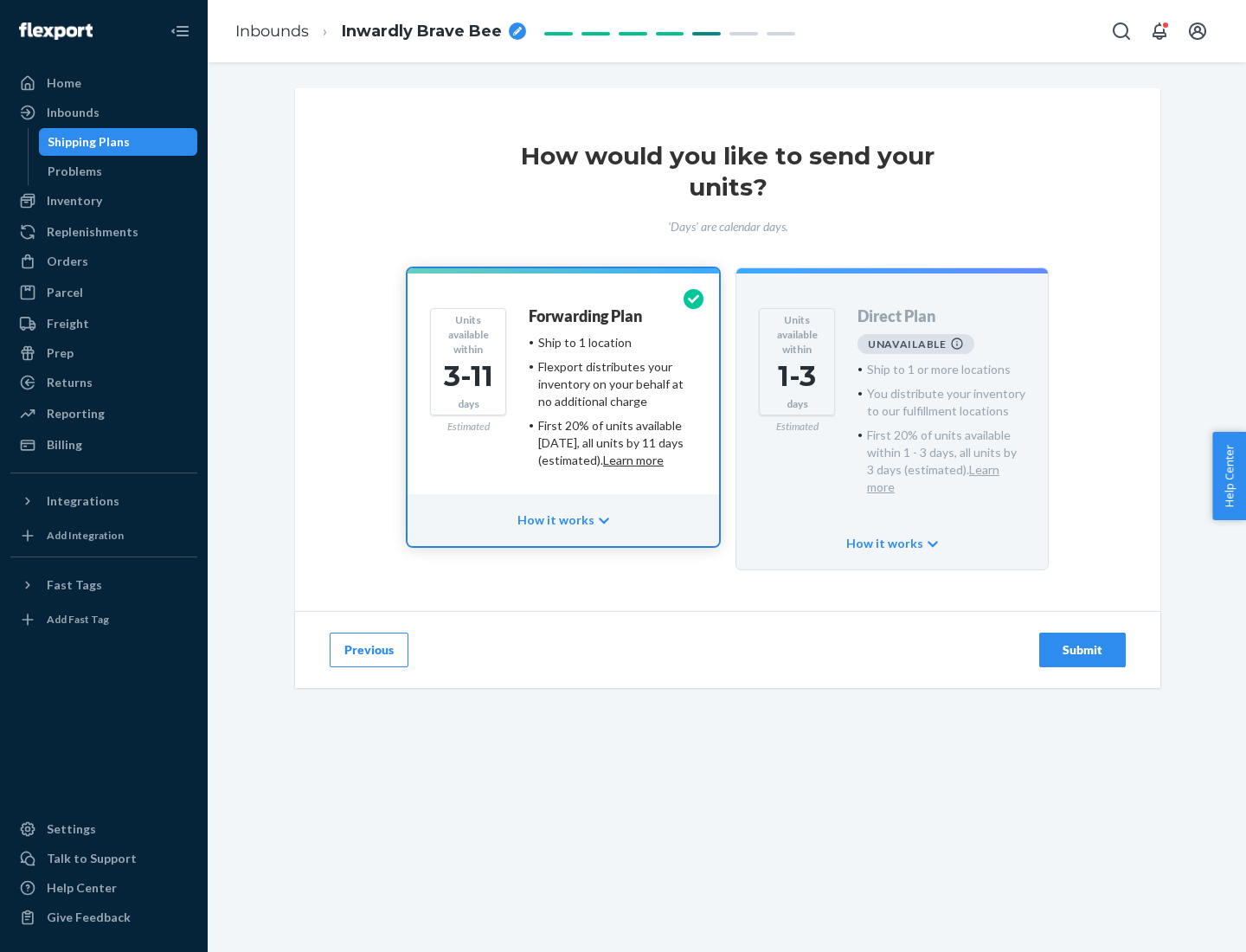
click at [587, 316] on h4 "Forwarding Plan" at bounding box center [586, 316] width 113 height 17
click at [1082, 642] on div "Submit" at bounding box center [1082, 650] width 57 height 17
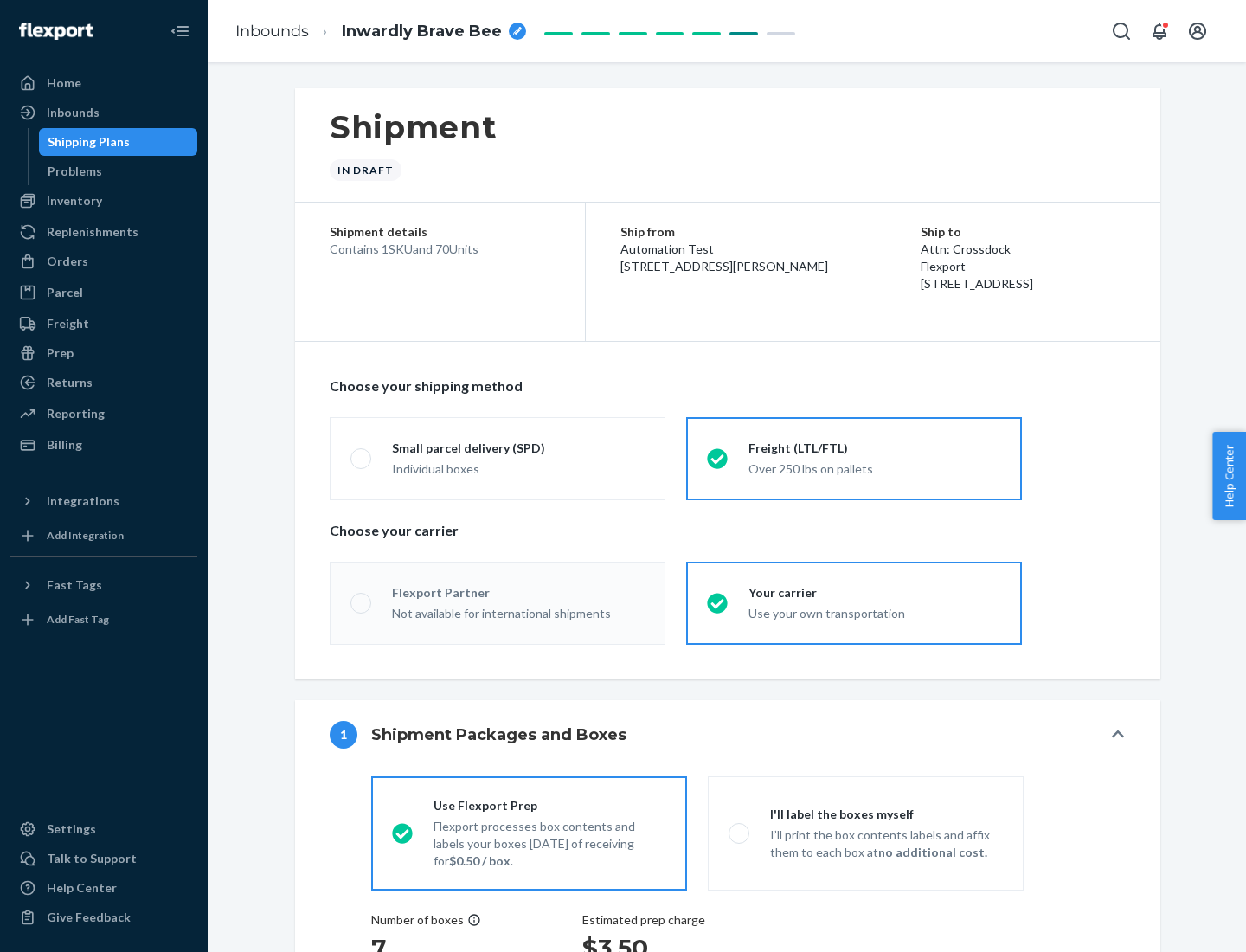
radio input "true"
radio input "false"
radio input "true"
radio input "false"
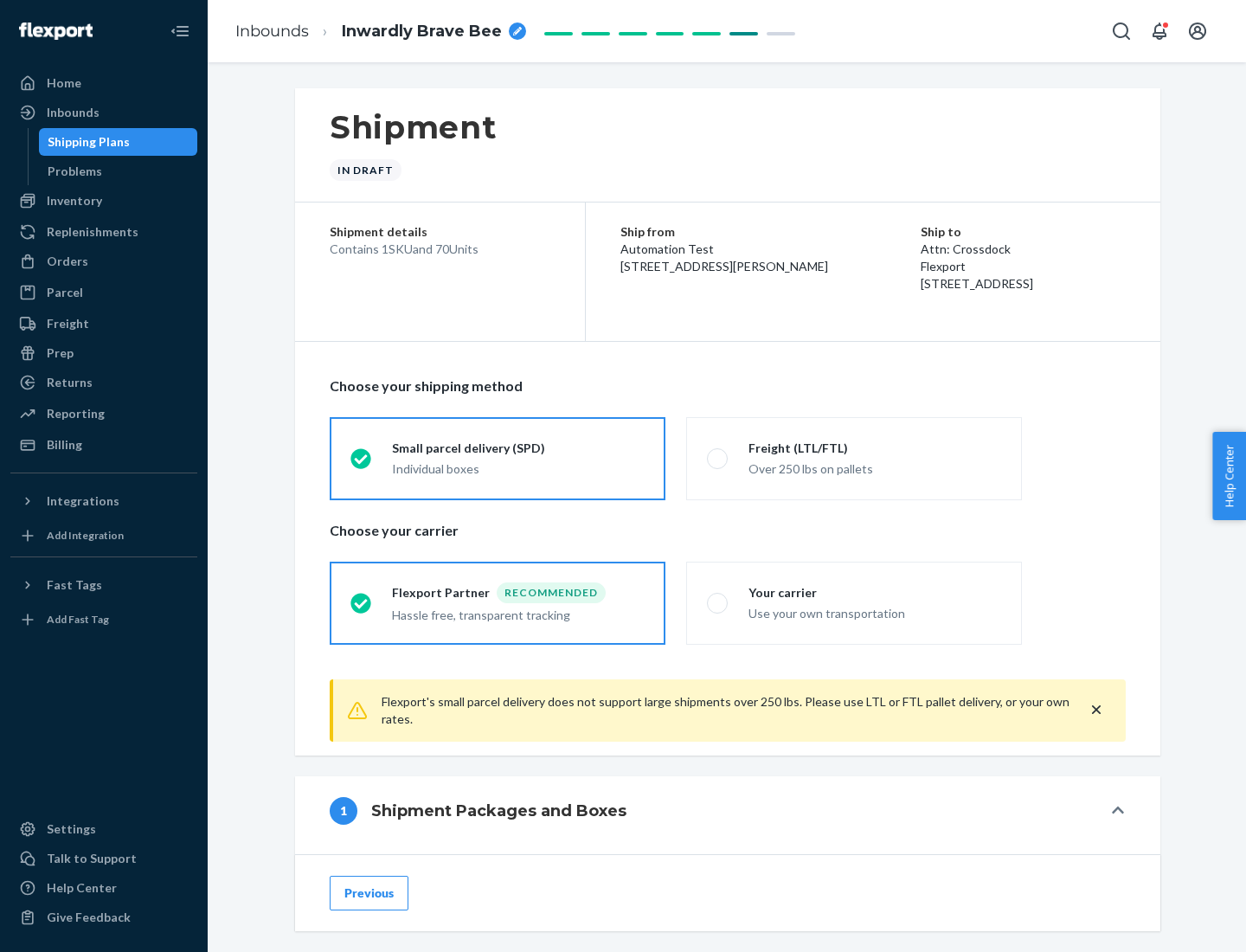
click at [518, 468] on div "Individual boxes" at bounding box center [518, 469] width 253 height 17
click at [362, 464] on input "Small parcel delivery (SPD) Individual boxes" at bounding box center [356, 458] width 12 height 12
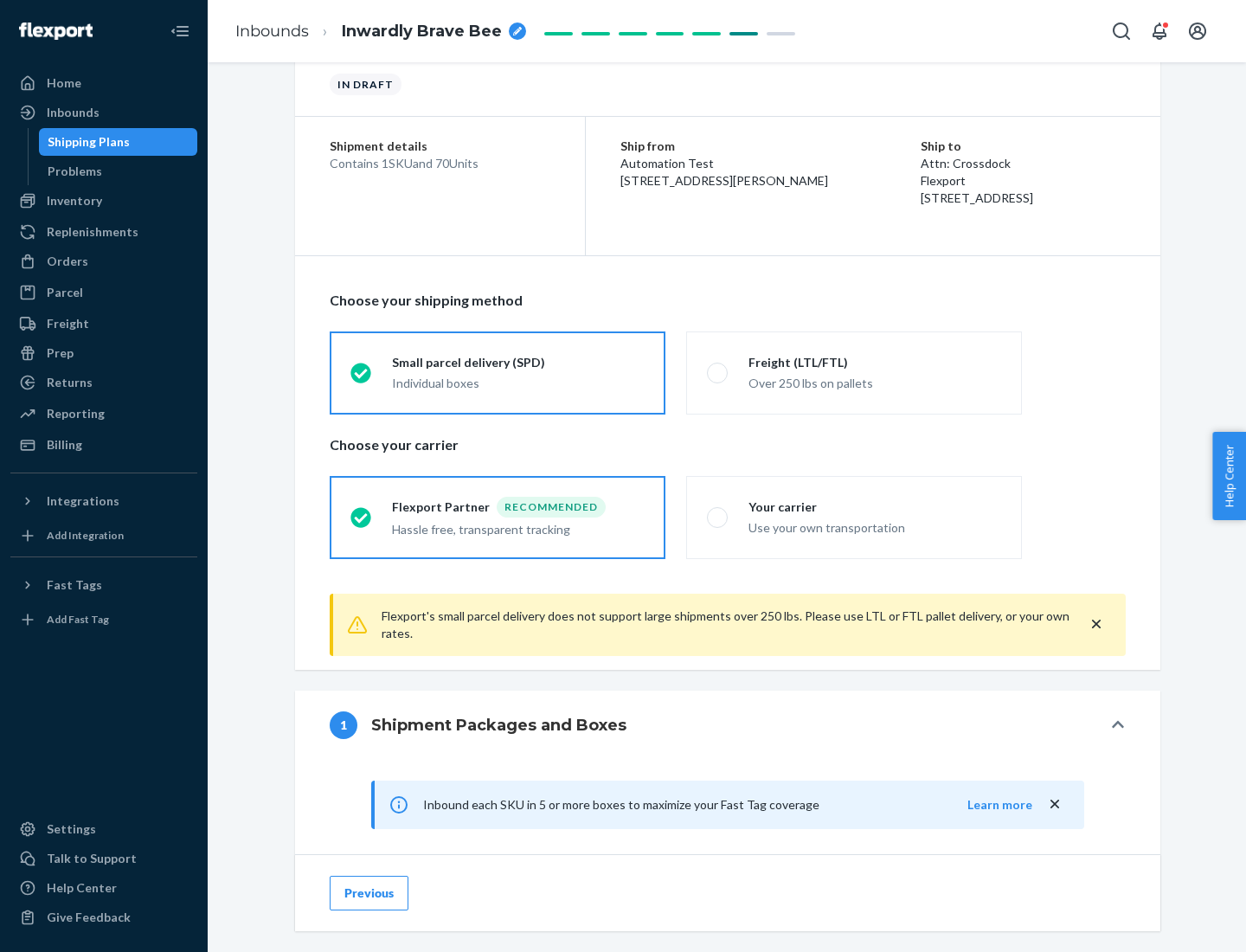
click at [518, 507] on div "Recommended" at bounding box center [551, 507] width 109 height 21
click at [362, 511] on input "Flexport Partner Recommended Hassle free, transparent tracking" at bounding box center [356, 516] width 12 height 12
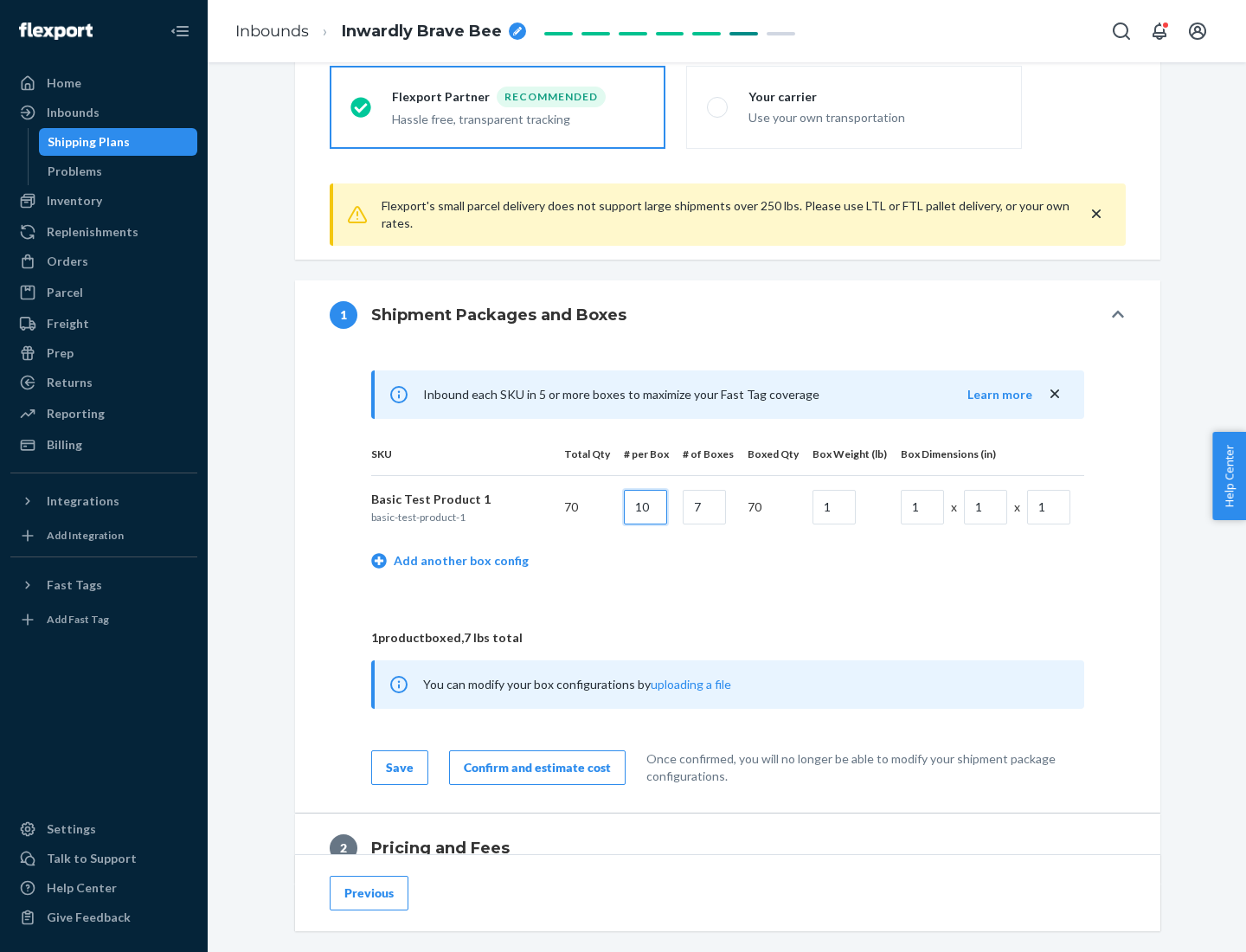
type input "10"
type input "7"
type input "1"
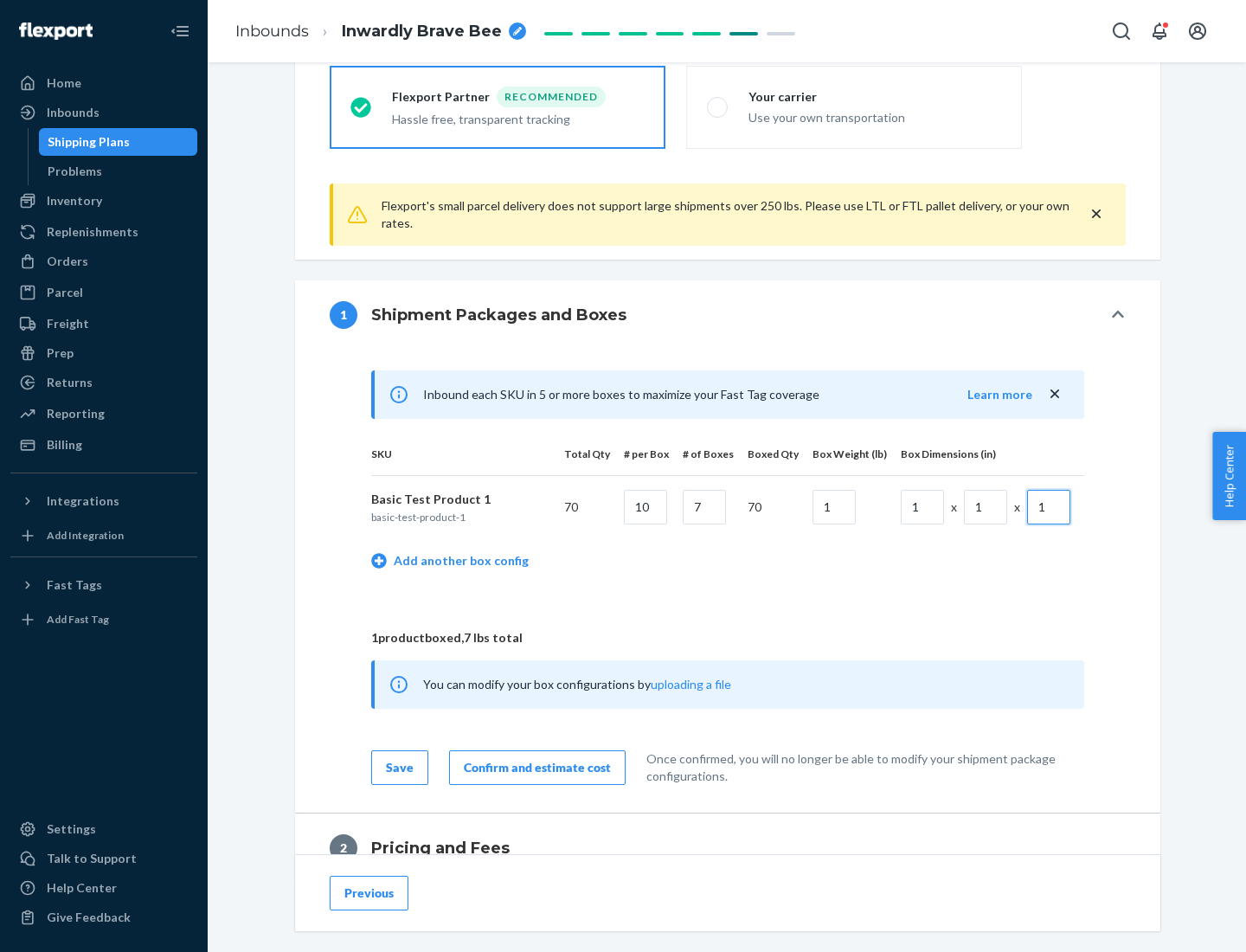
scroll to position [757, 0]
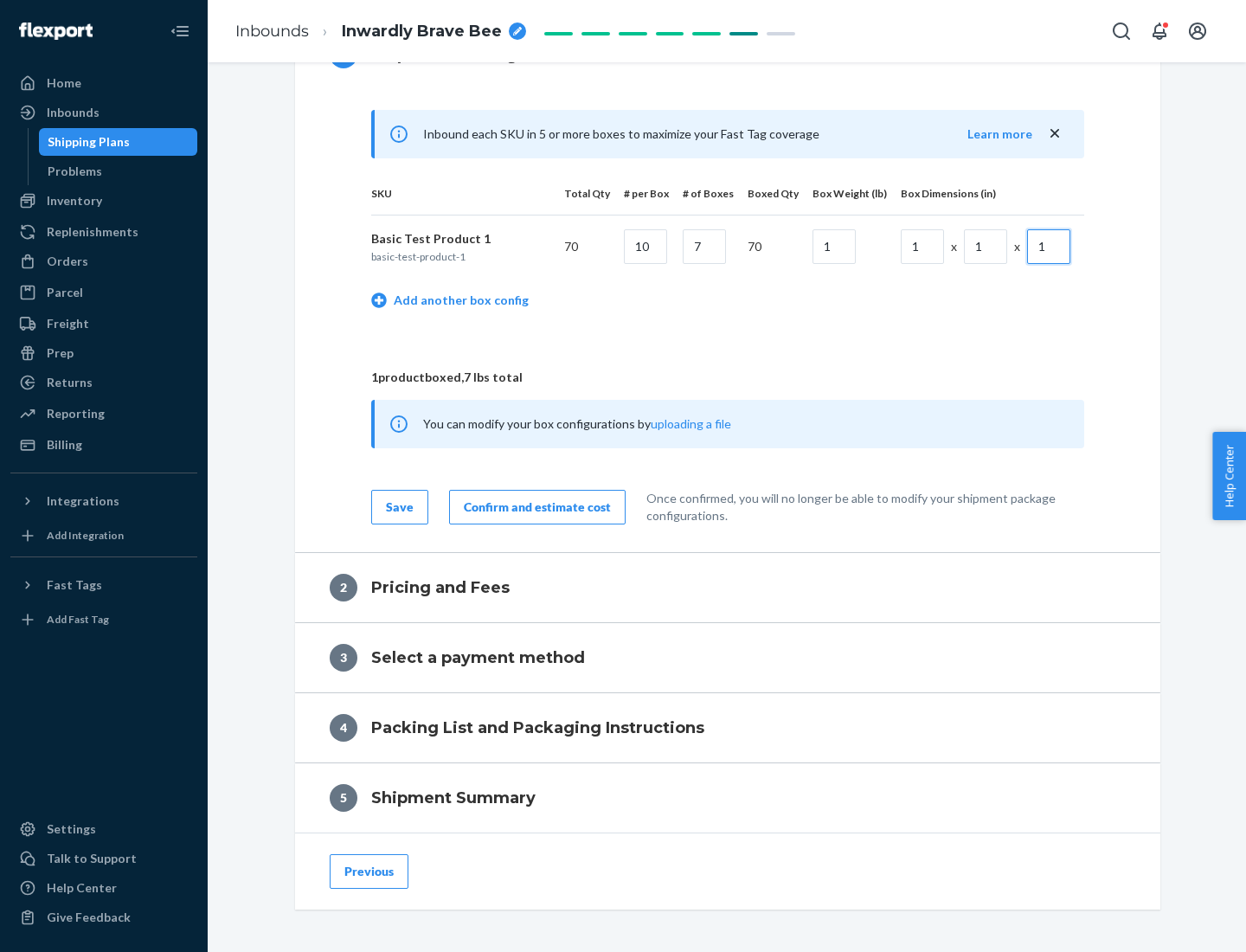
type input "1"
click at [534, 507] on div "Confirm and estimate cost" at bounding box center [538, 507] width 148 height 17
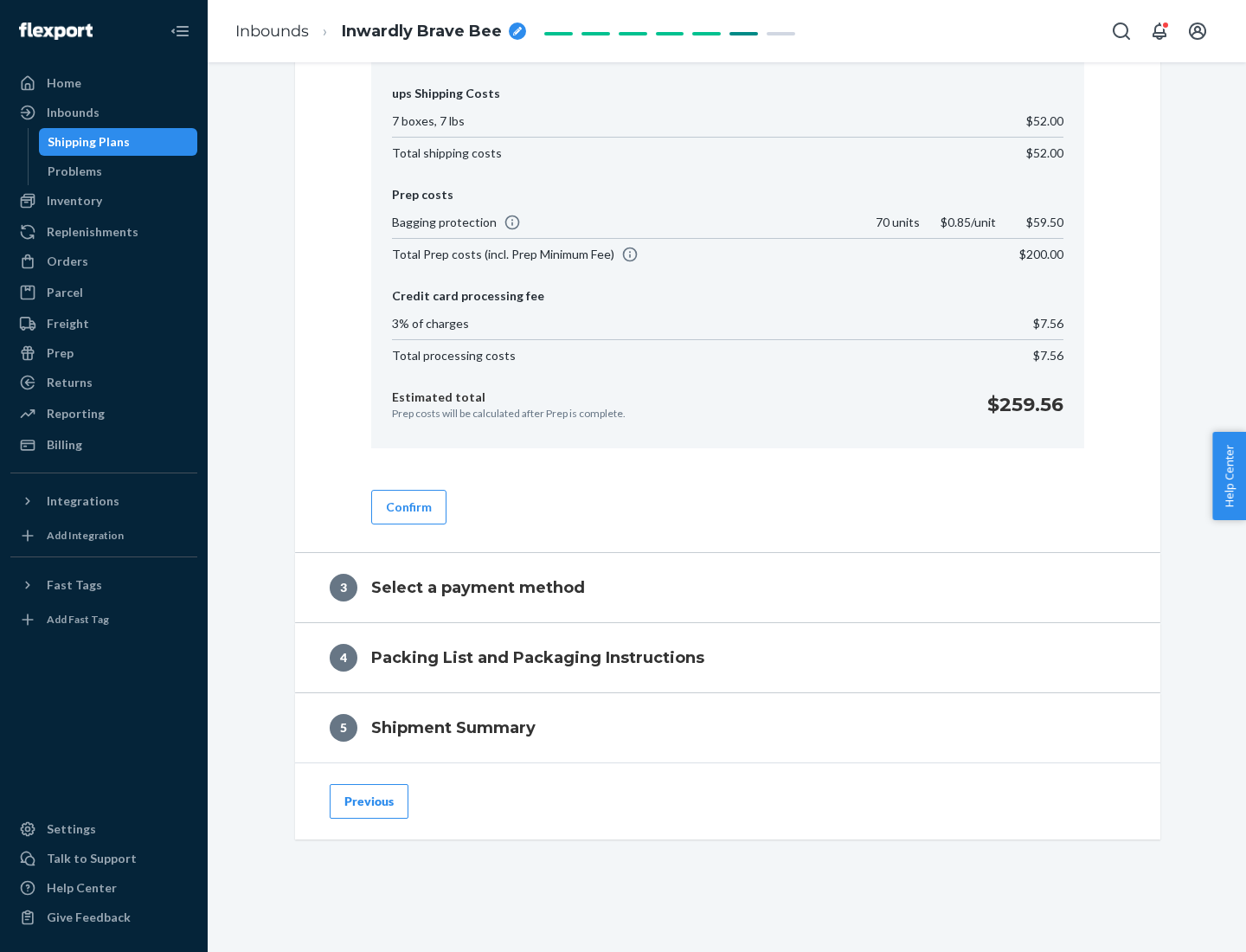
click at [408, 507] on button "Confirm" at bounding box center [409, 507] width 76 height 34
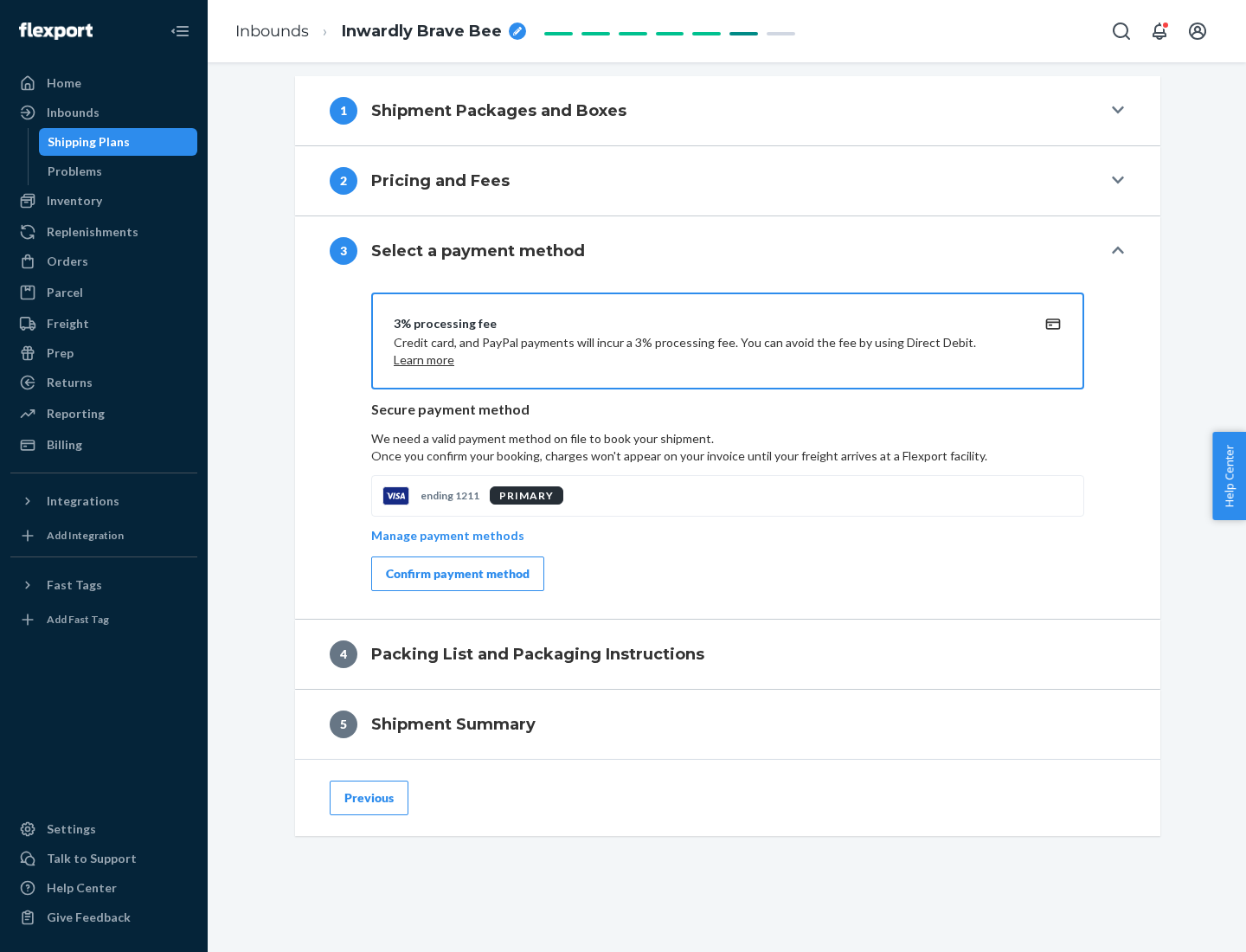
click at [456, 574] on div "Confirm payment method" at bounding box center [458, 573] width 144 height 17
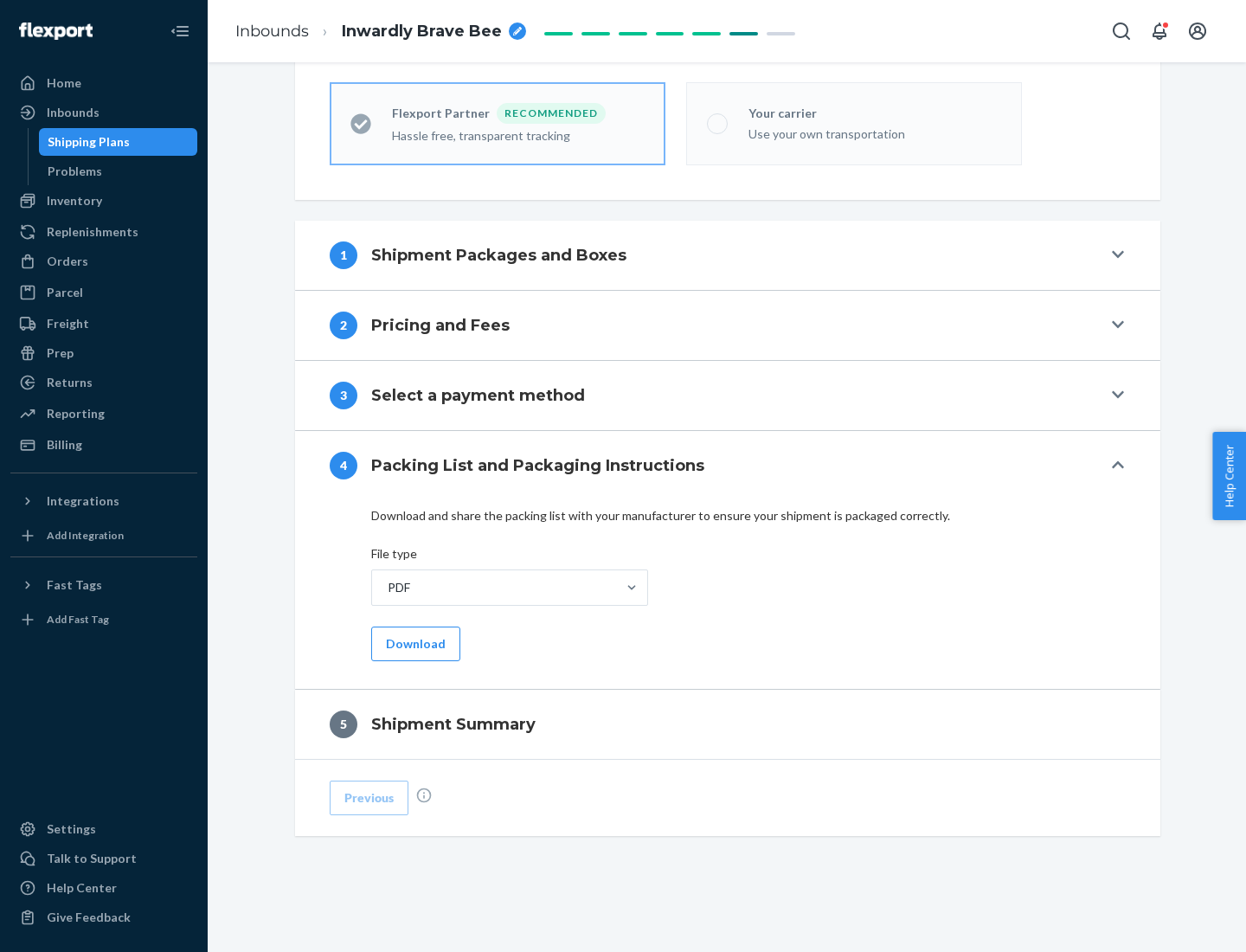
scroll to position [480, 0]
click at [414, 643] on button "Download" at bounding box center [416, 643] width 89 height 34
